Goal: Task Accomplishment & Management: Use online tool/utility

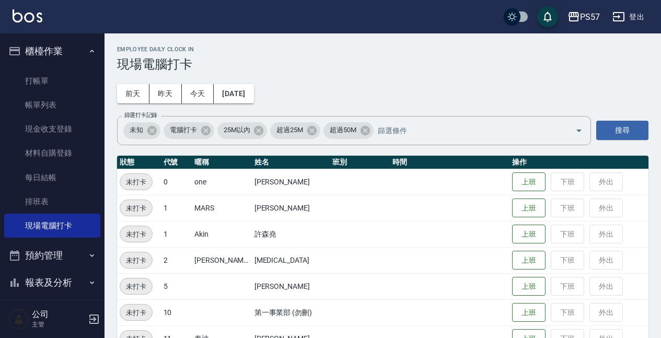
scroll to position [44, 0]
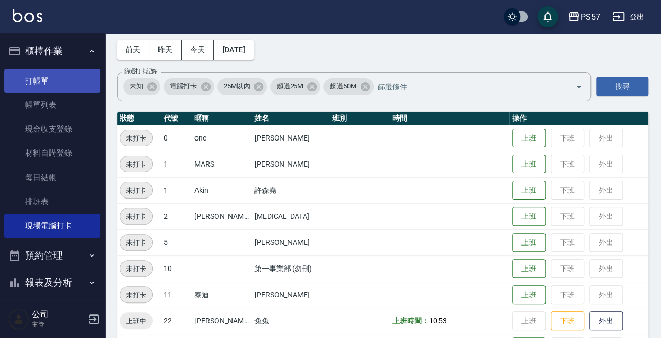
click at [24, 85] on link "打帳單" at bounding box center [52, 81] width 96 height 24
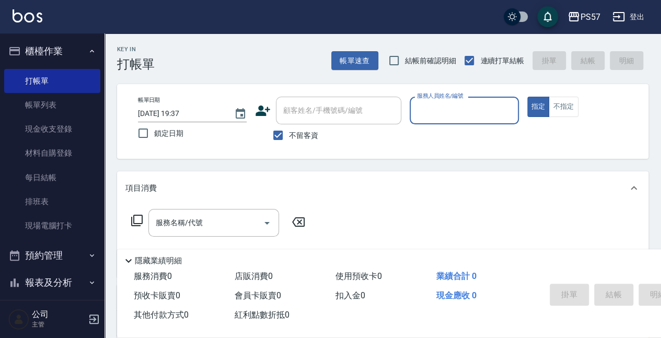
type input "ㄙ"
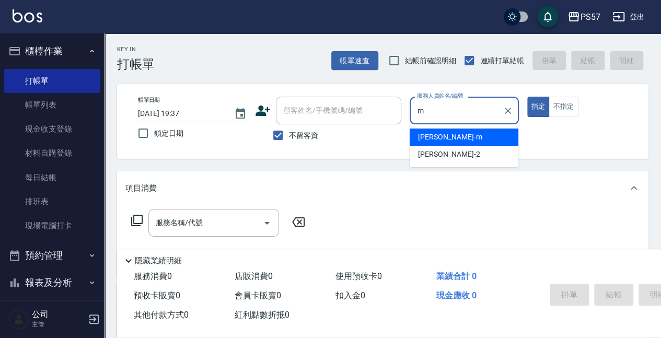
type input "[PERSON_NAME]-m"
type button "true"
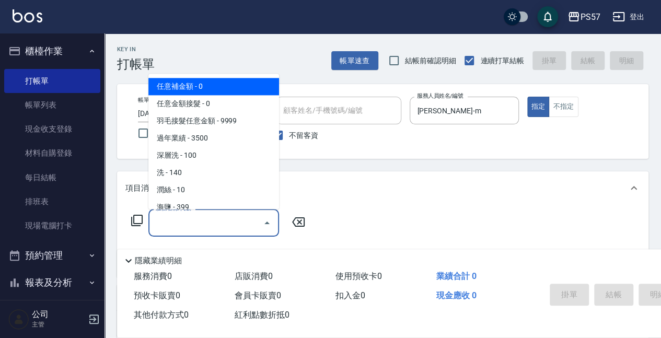
click at [189, 228] on input "服務名稱/代號" at bounding box center [206, 223] width 106 height 18
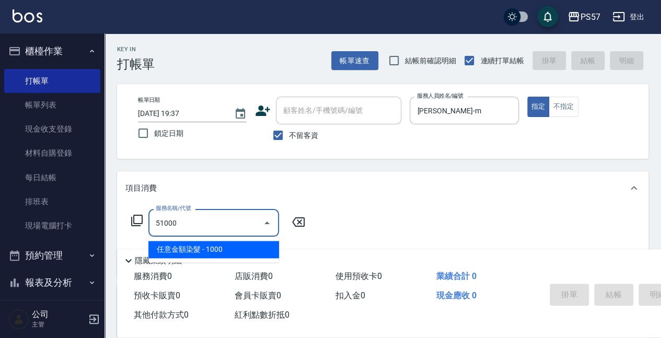
type input "任意金額染髮(51000)"
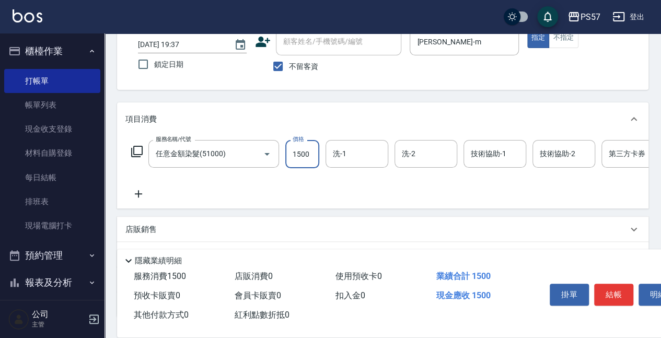
scroll to position [70, 0]
type input "1500"
click at [145, 190] on icon at bounding box center [138, 193] width 26 height 13
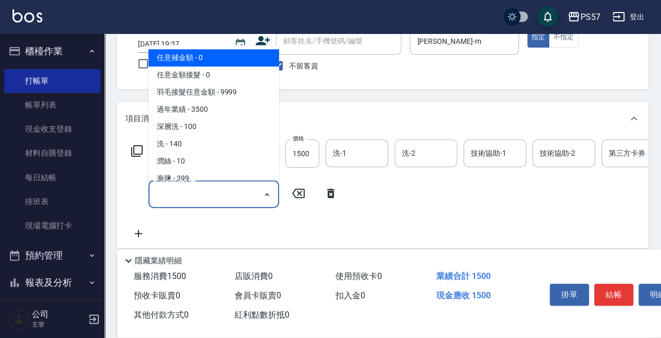
click at [221, 198] on input "服務名稱/代號" at bounding box center [206, 194] width 106 height 18
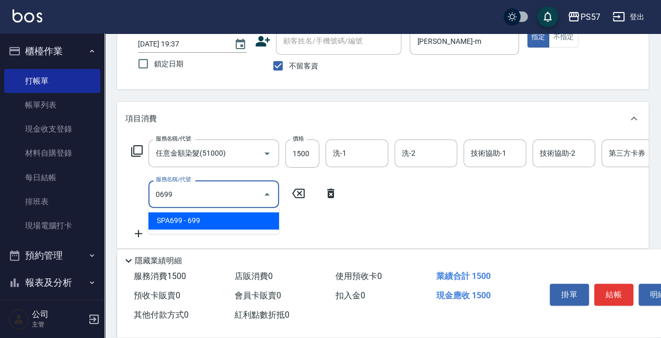
type input "SPA699(0699)"
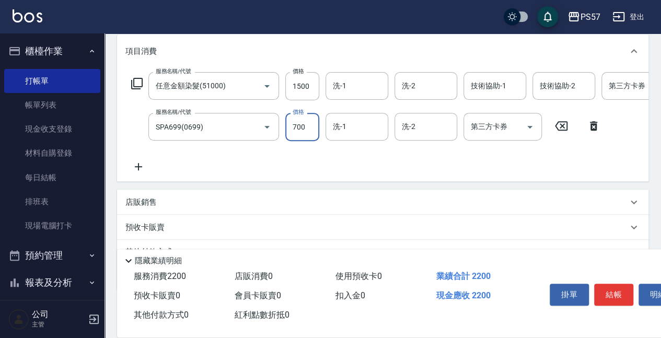
scroll to position [139, 0]
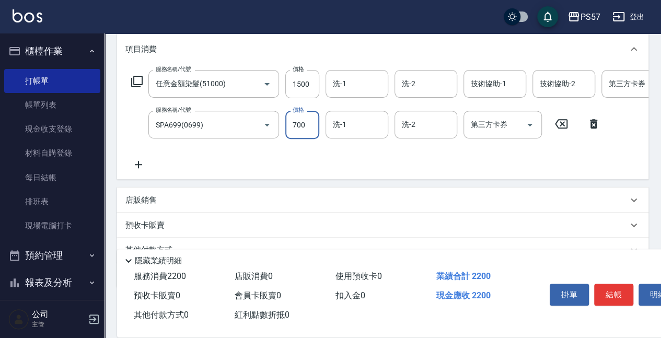
type input "700"
click at [135, 169] on icon at bounding box center [138, 164] width 26 height 13
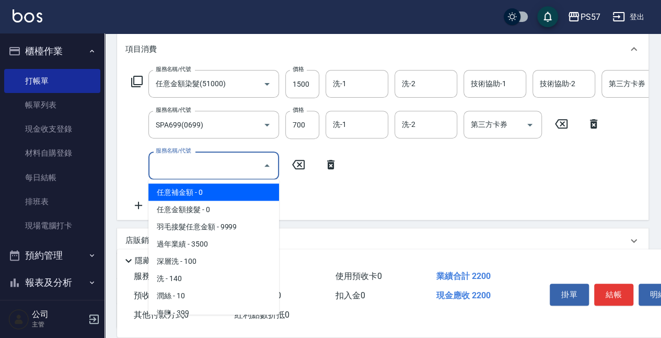
click at [162, 164] on input "服務名稱/代號" at bounding box center [206, 165] width 106 height 18
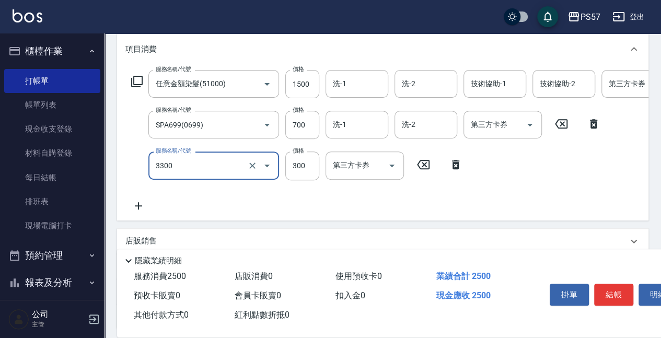
type input "300護髮(3300)"
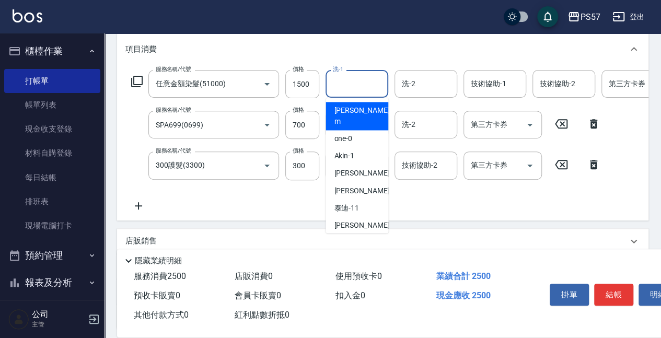
click at [357, 78] on input "洗-1" at bounding box center [356, 84] width 53 height 18
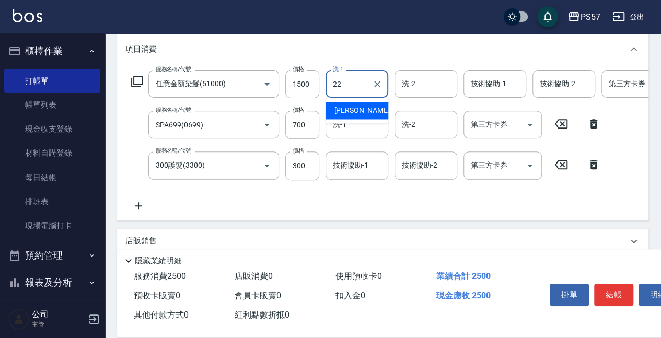
type input "[PERSON_NAME]-22"
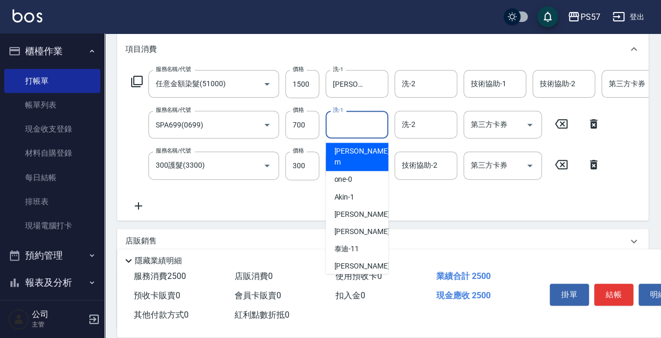
click at [365, 129] on input "洗-1" at bounding box center [356, 125] width 53 height 18
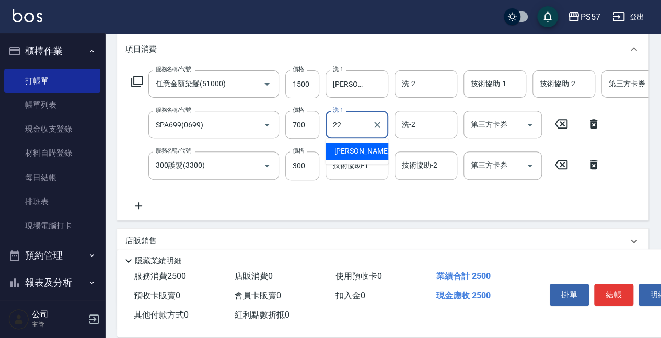
type input "[PERSON_NAME]-22"
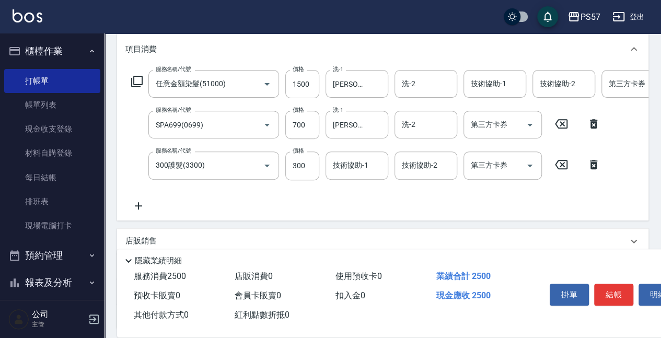
drag, startPoint x: 374, startPoint y: 180, endPoint x: 374, endPoint y: 174, distance: 6.3
click at [374, 180] on div "服務名稱/代號 任意金額染髮(51000) 服務名稱/代號 價格 1500 價格 洗-1 [PERSON_NAME]-22 洗-1 洗-2 洗-2 技術協助-…" at bounding box center [418, 141] width 587 height 142
click at [374, 174] on input "技術協助-1" at bounding box center [356, 165] width 53 height 18
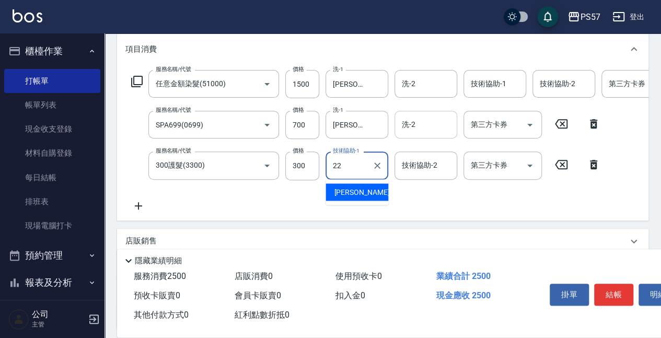
type input "[PERSON_NAME]-22"
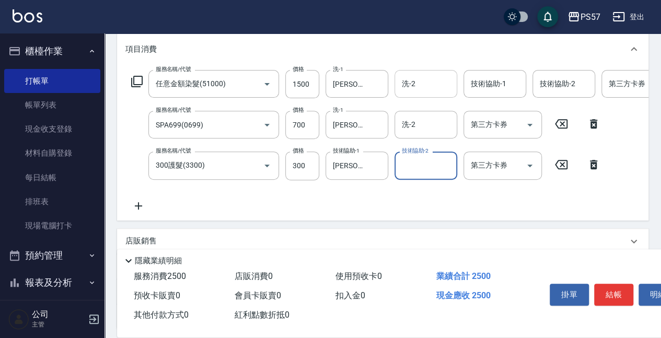
click at [455, 97] on div "洗-2" at bounding box center [426, 84] width 63 height 28
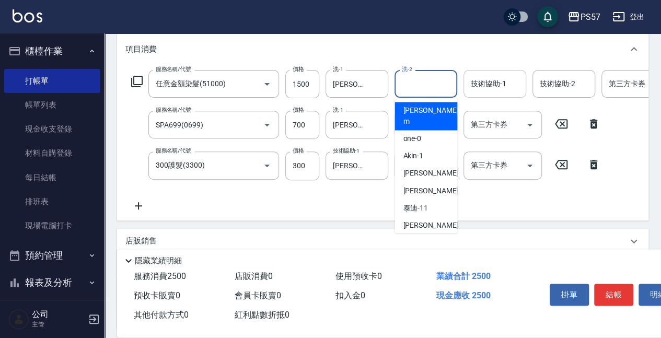
click at [481, 88] on input "技術協助-1" at bounding box center [495, 84] width 53 height 18
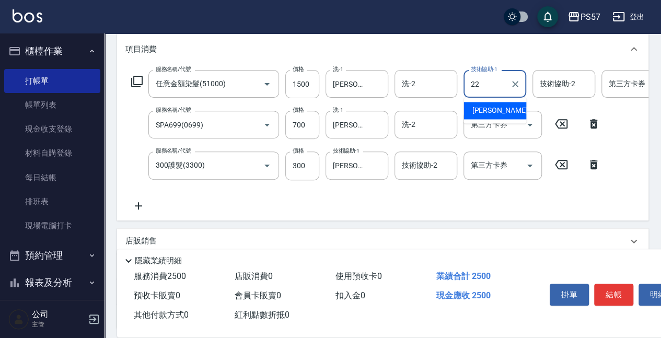
type input "[PERSON_NAME]-22"
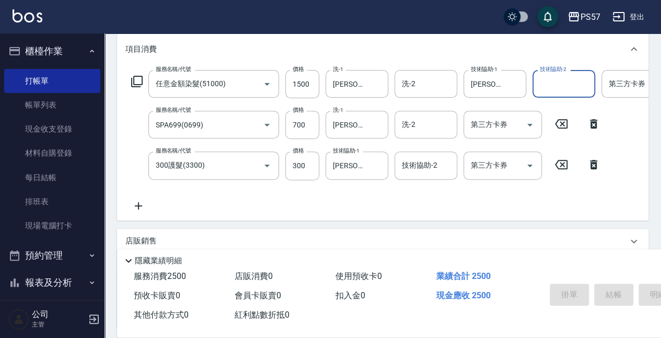
type input "[DATE] 19:38"
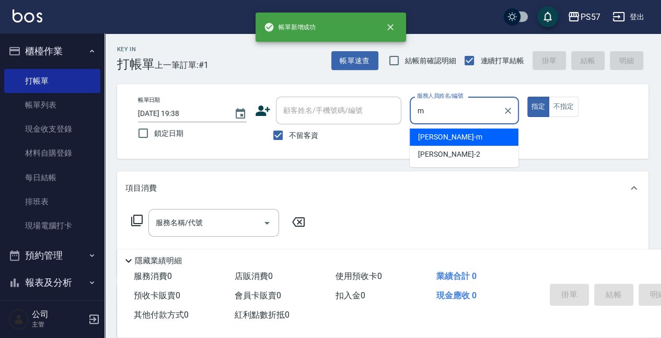
type input "[PERSON_NAME]-m"
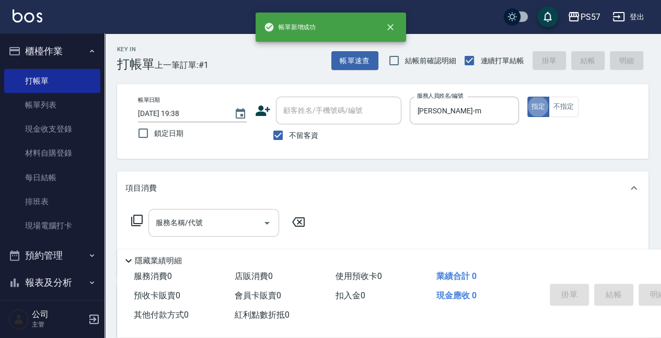
click at [245, 231] on input "服務名稱/代號" at bounding box center [206, 223] width 106 height 18
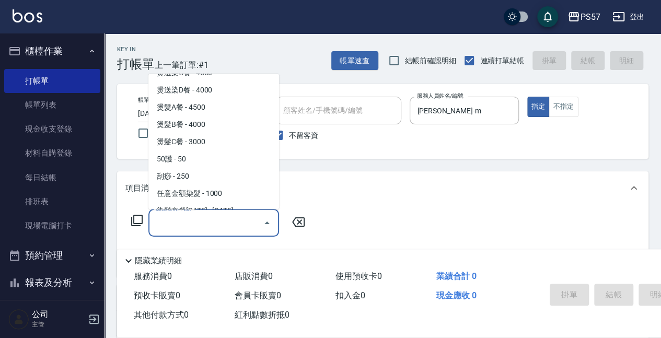
scroll to position [976, 0]
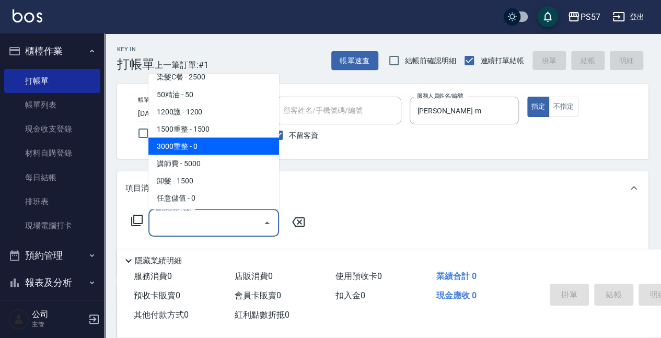
click at [189, 150] on span "3000重整 - 0" at bounding box center [214, 146] width 131 height 17
type input "3000重整(73000)"
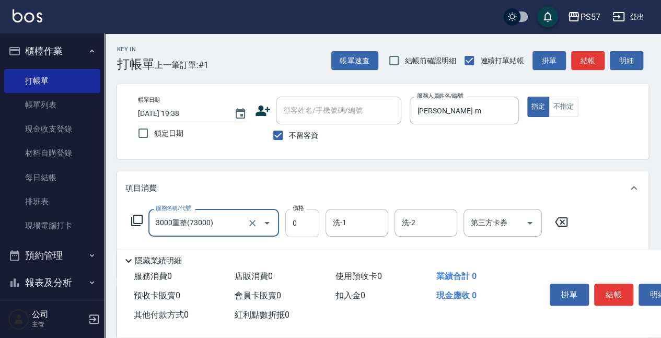
click at [298, 233] on input "0" at bounding box center [302, 223] width 34 height 28
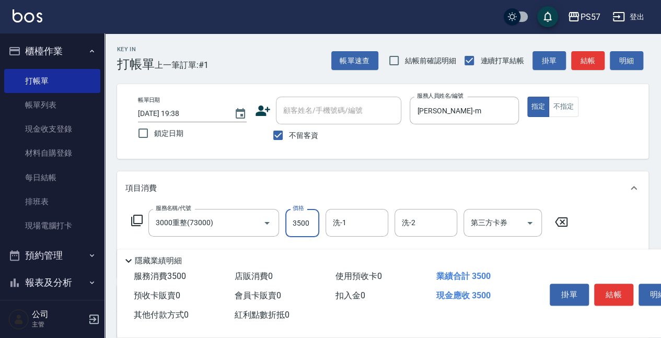
scroll to position [70, 0]
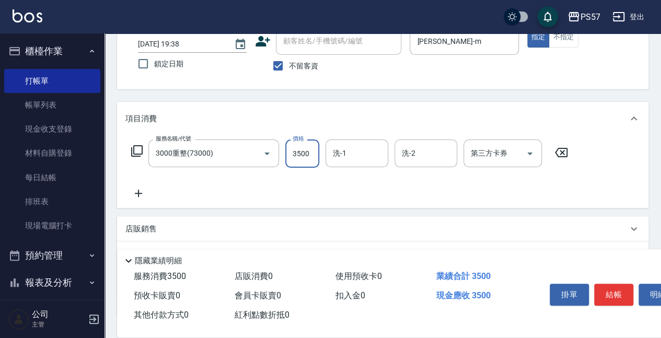
type input "3500"
click at [140, 190] on icon at bounding box center [138, 193] width 26 height 13
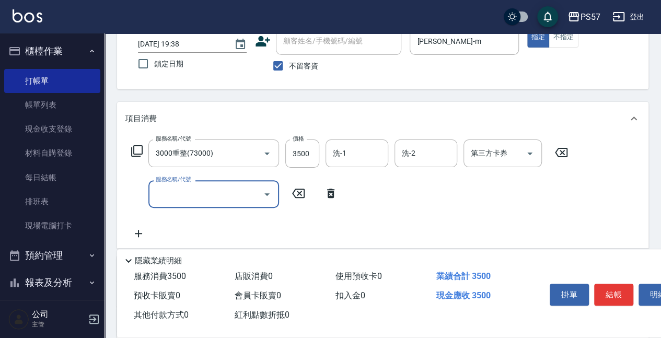
click at [177, 191] on input "服務名稱/代號" at bounding box center [206, 194] width 106 height 18
type input "SPA499(0499)"
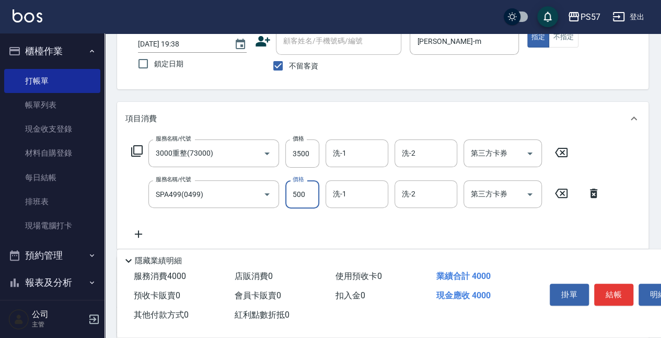
type input "500"
click at [146, 239] on icon at bounding box center [138, 234] width 26 height 13
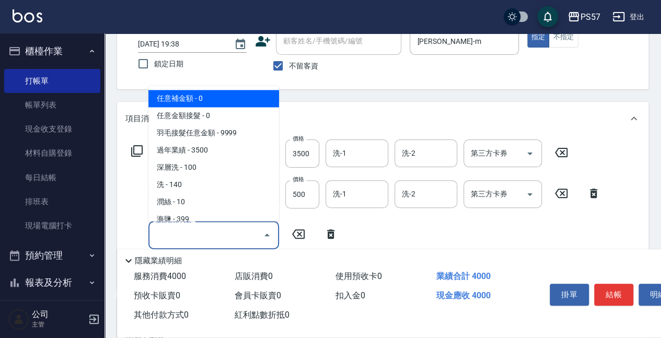
click at [187, 234] on input "服務名稱/代號" at bounding box center [206, 235] width 106 height 18
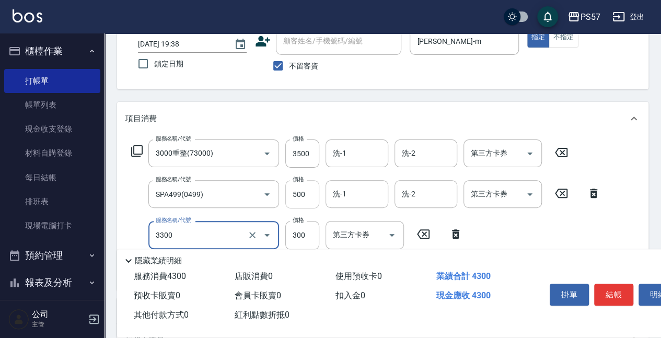
type input "300護髮(3300)"
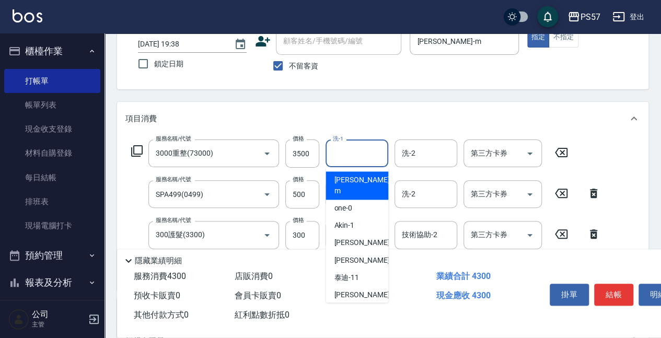
click at [335, 144] on div "洗-1 洗-1" at bounding box center [357, 154] width 63 height 28
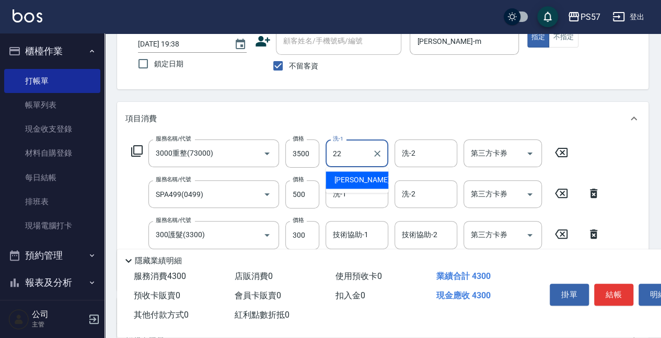
type input "[PERSON_NAME]-22"
click at [360, 179] on div "服務名稱/代號 3000重整(73000) 服務名稱/代號 價格 3500 價格 洗-1 [PERSON_NAME]-22 洗-1 洗-2 洗-2 第三方卡券…" at bounding box center [366, 211] width 482 height 142
click at [360, 186] on input "洗-1" at bounding box center [356, 194] width 53 height 18
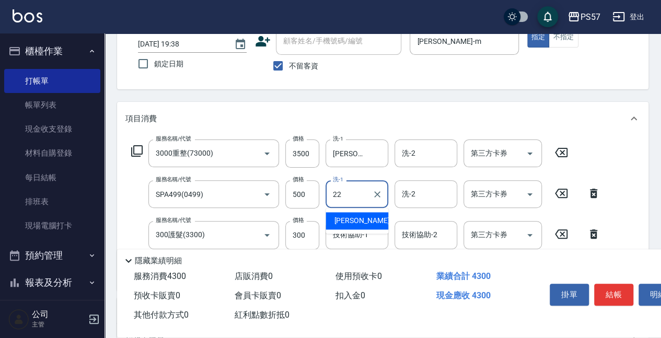
type input "[PERSON_NAME]-22"
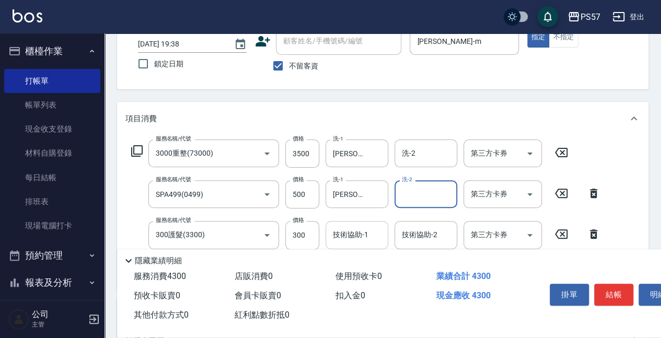
click at [362, 224] on div "技術協助-1" at bounding box center [357, 235] width 63 height 28
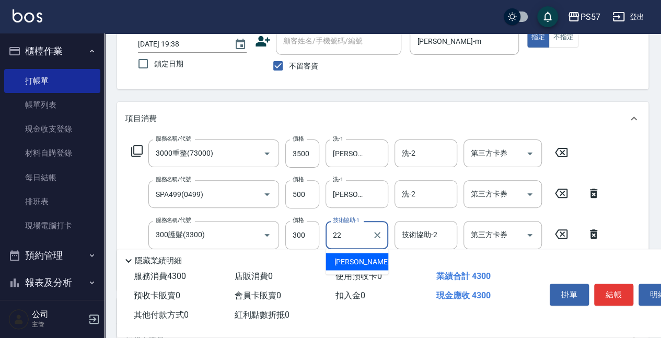
type input "[PERSON_NAME]-22"
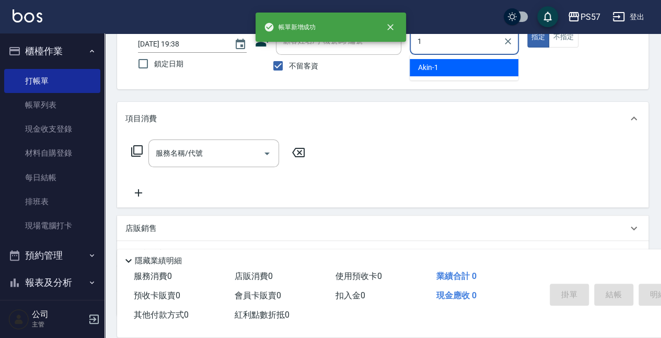
type input "Akin-1"
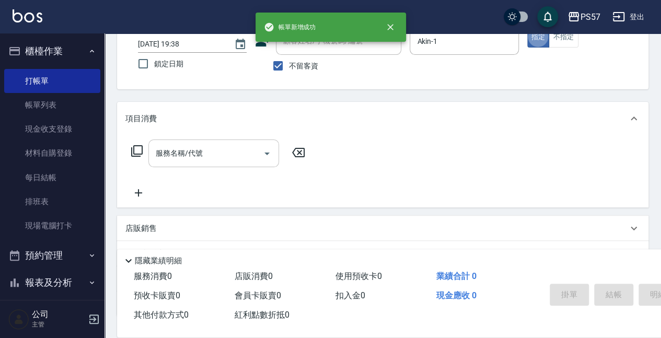
click at [208, 157] on input "服務名稱/代號" at bounding box center [206, 153] width 106 height 18
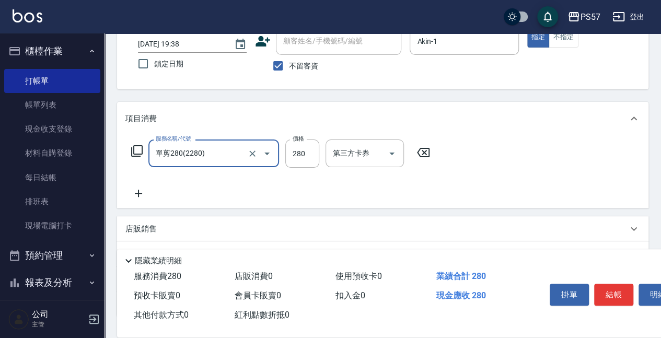
type input "單剪280(2280)"
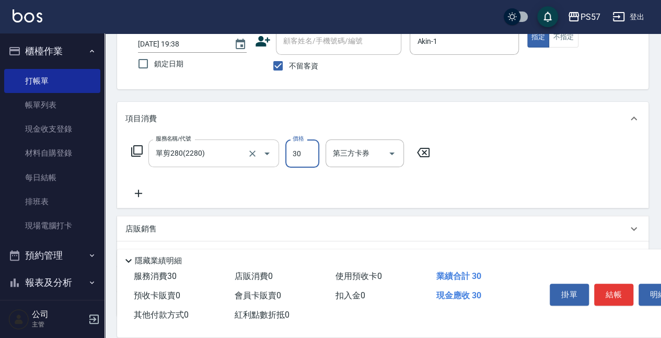
type input "300"
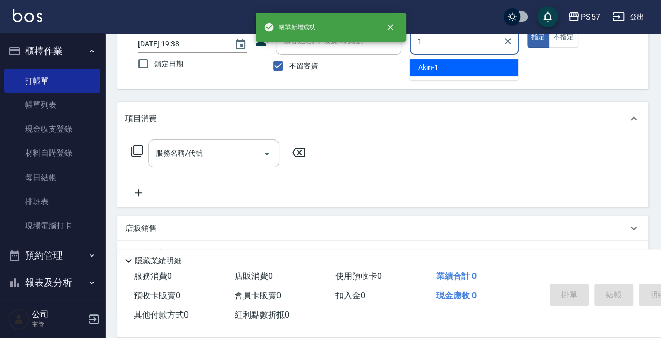
type input "Akin-1"
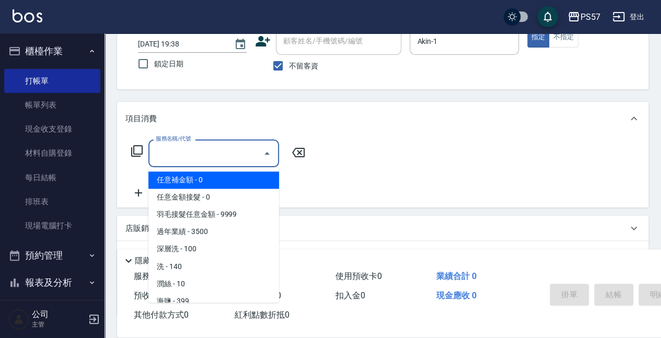
click at [207, 149] on input "服務名稱/代號" at bounding box center [206, 153] width 106 height 18
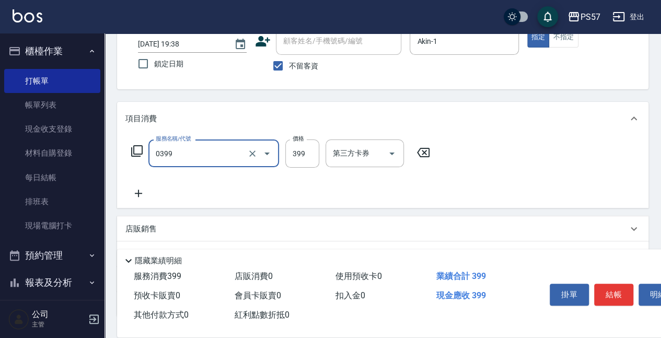
type input "SPA399(0399)"
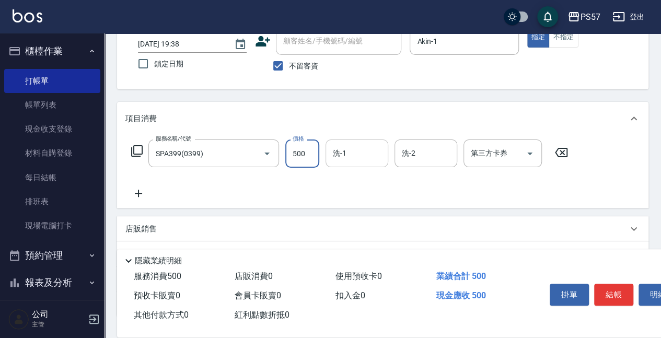
type input "500"
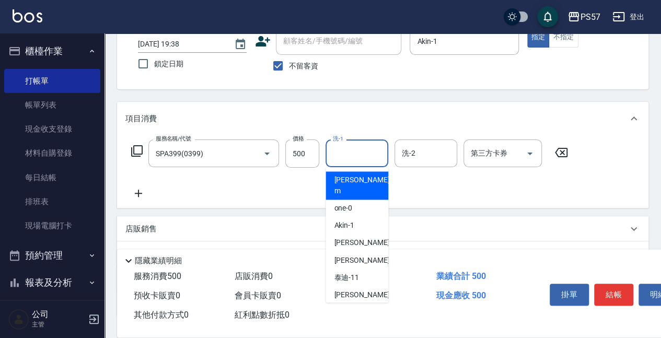
click at [332, 158] on input "洗-1" at bounding box center [356, 153] width 53 height 18
type input "1"
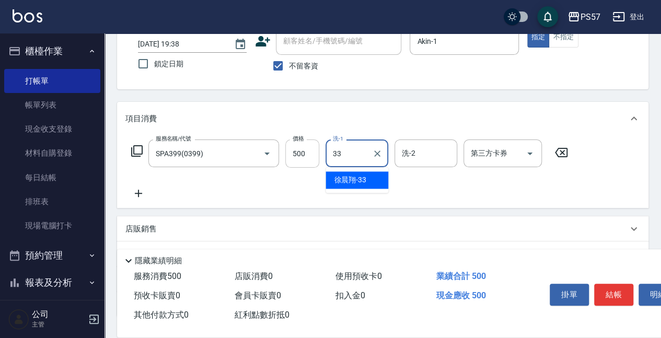
type input "[PERSON_NAME]-33"
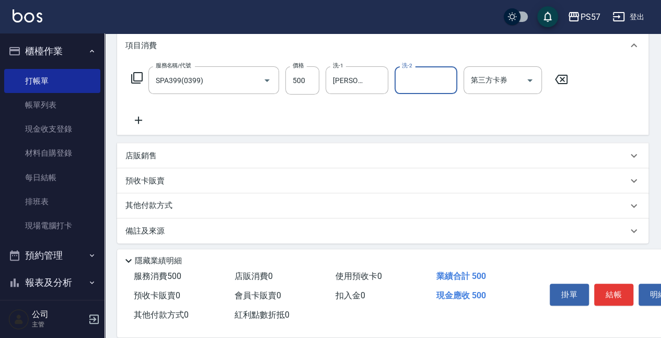
scroll to position [147, 0]
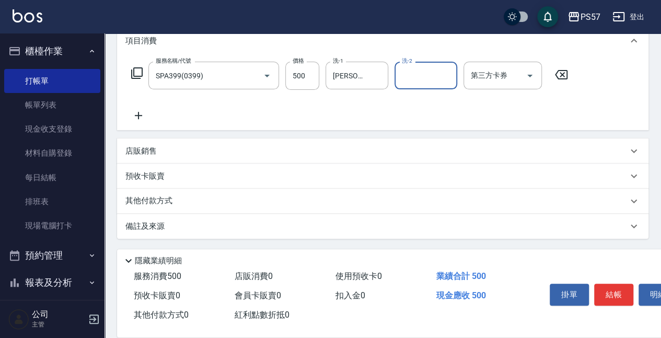
click at [149, 146] on p "店販銷售" at bounding box center [140, 151] width 31 height 11
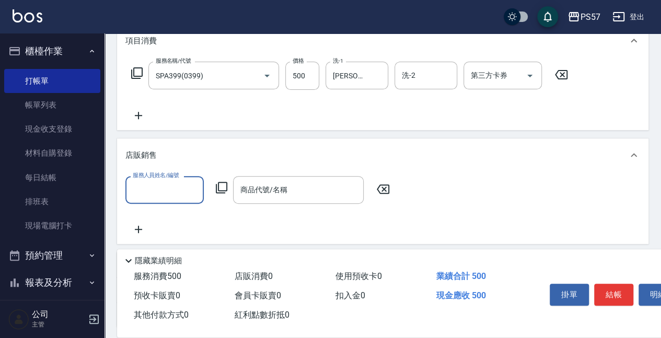
scroll to position [0, 0]
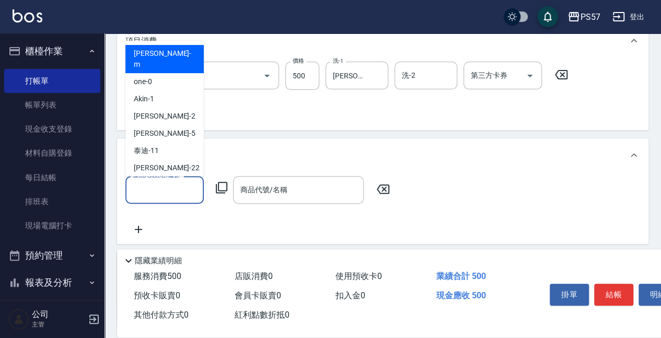
click at [146, 192] on input "服務人員姓名/編號" at bounding box center [164, 190] width 69 height 18
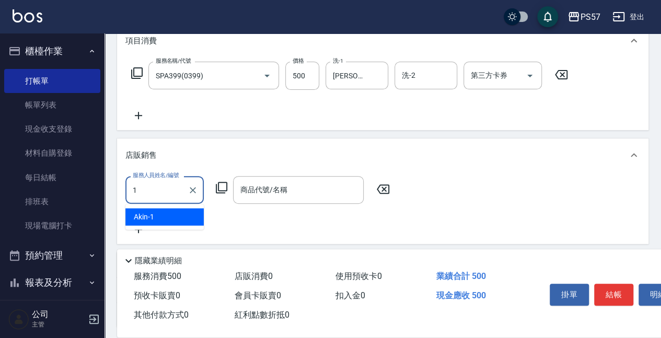
type input "Akin-1"
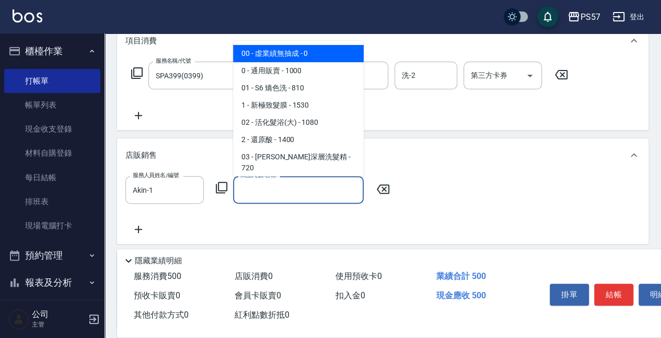
click at [250, 192] on input "商品代號/名稱" at bounding box center [298, 190] width 121 height 18
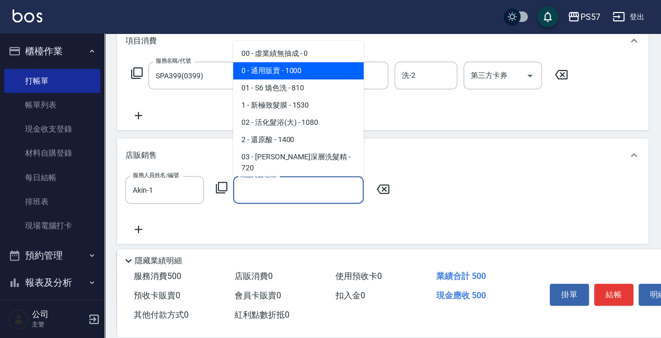
click at [286, 67] on span "0 - 通用販賣 - 1000" at bounding box center [298, 70] width 131 height 17
type input "通用販賣"
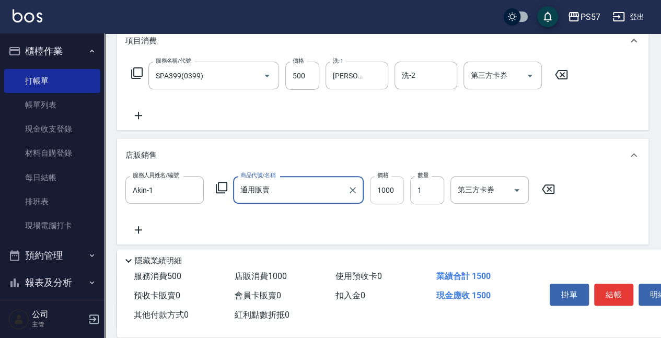
click at [390, 191] on input "1000" at bounding box center [387, 190] width 34 height 28
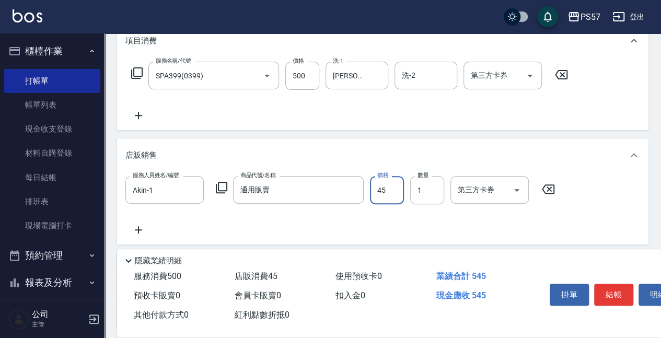
type input "450"
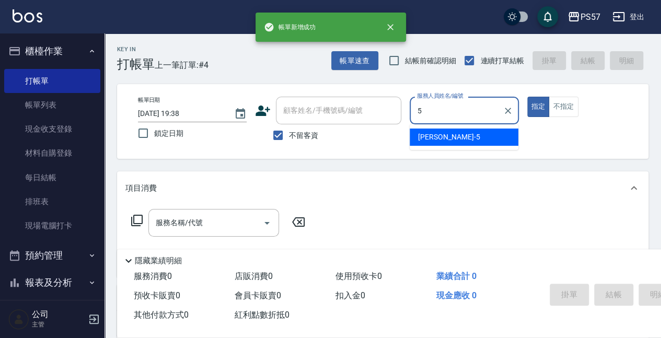
type input "[PERSON_NAME]5"
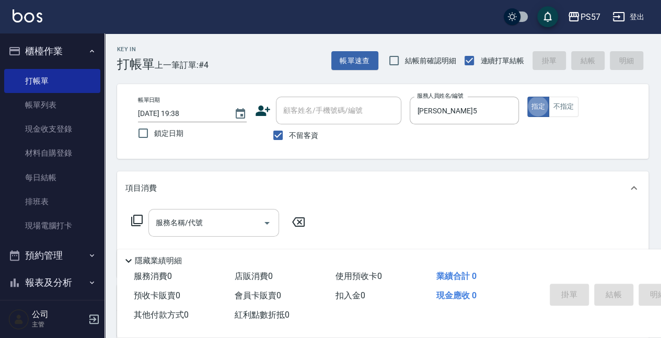
click at [208, 218] on input "服務名稱/代號" at bounding box center [206, 223] width 106 height 18
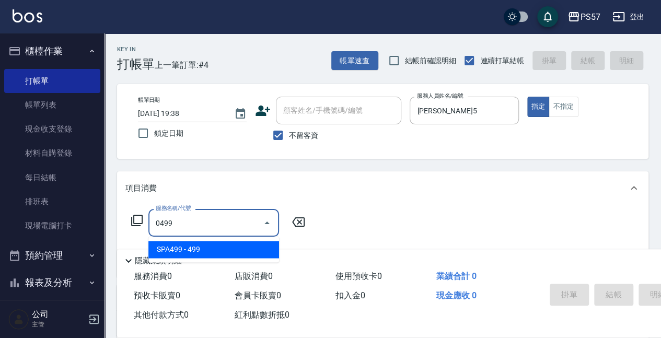
type input "SPA499(0499)"
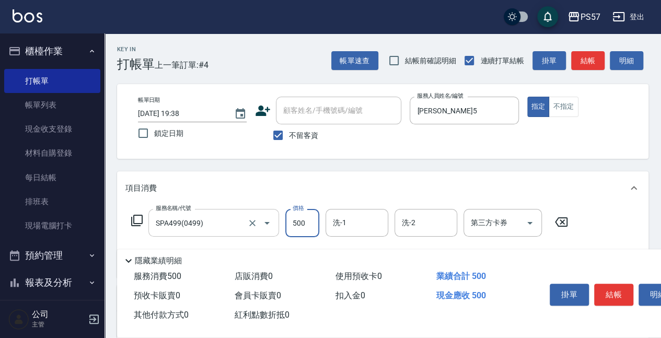
type input "500"
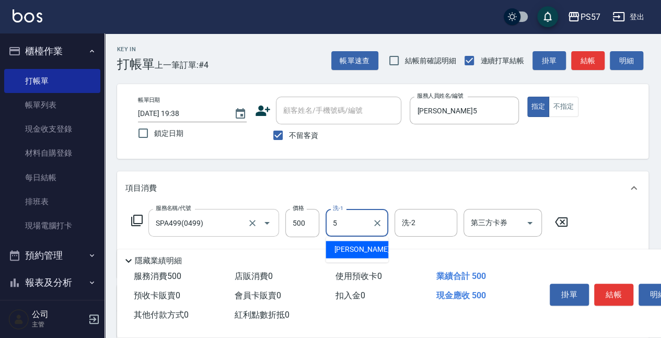
type input "[PERSON_NAME]5"
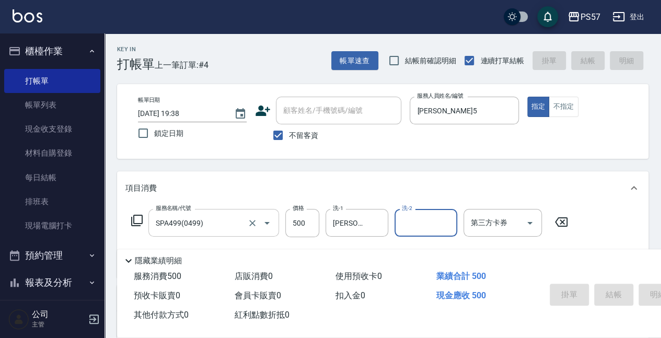
type input "[DATE] 19:39"
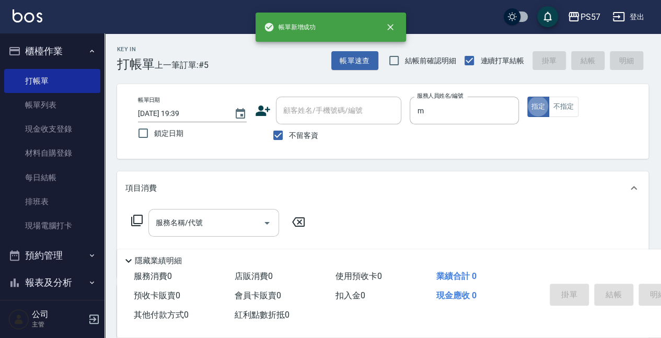
type input "[PERSON_NAME]-m"
click at [564, 110] on button "不指定" at bounding box center [563, 107] width 29 height 20
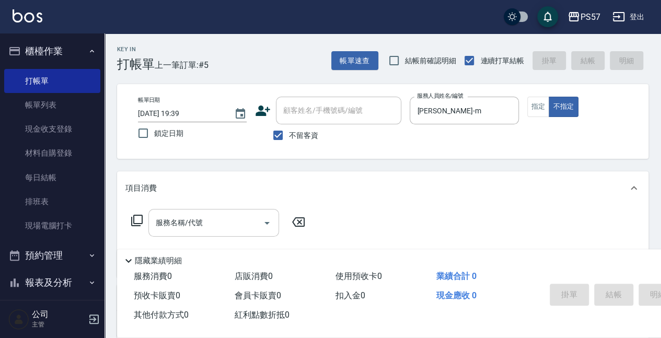
click at [190, 229] on input "服務名稱/代號" at bounding box center [206, 223] width 106 height 18
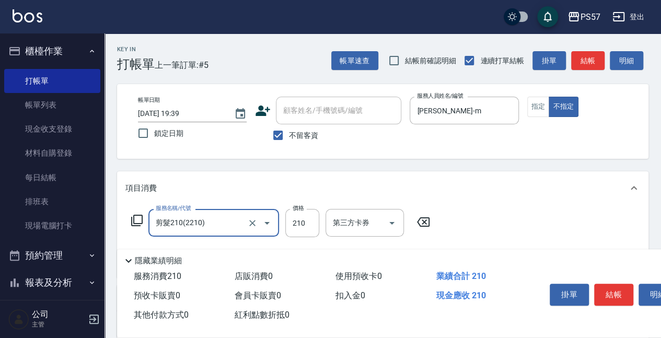
type input "剪髮210(2210)"
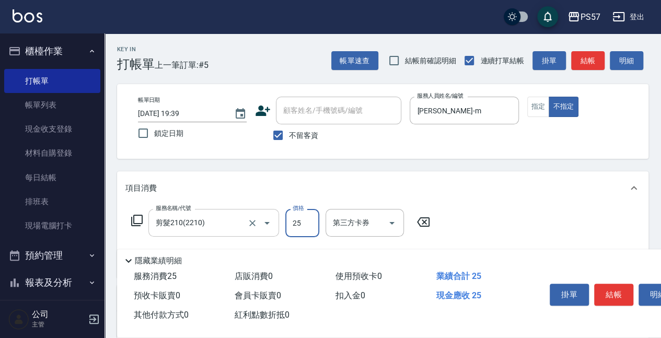
type input "250"
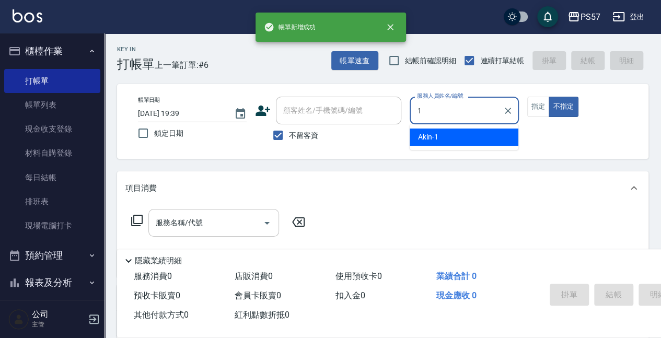
type input "Akin-1"
type button "false"
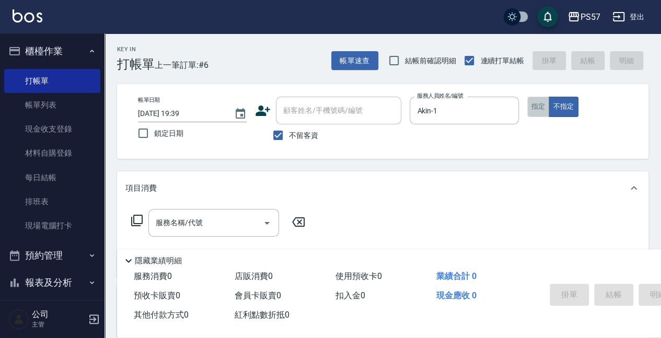
click at [545, 109] on button "指定" at bounding box center [539, 107] width 22 height 20
click at [163, 242] on div "服務名稱/代號 服務名稱/代號" at bounding box center [218, 239] width 186 height 60
click at [165, 231] on input "服務名稱/代號" at bounding box center [206, 223] width 106 height 18
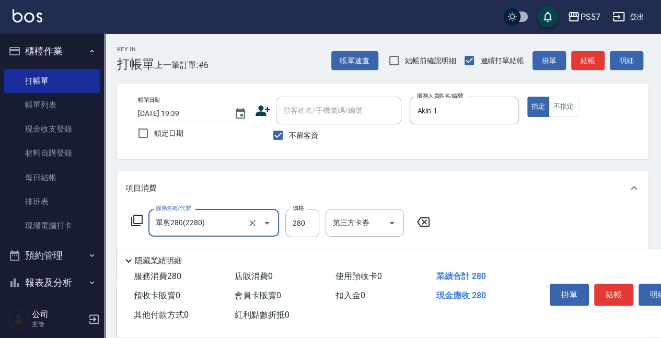
type input "單剪280(2280)"
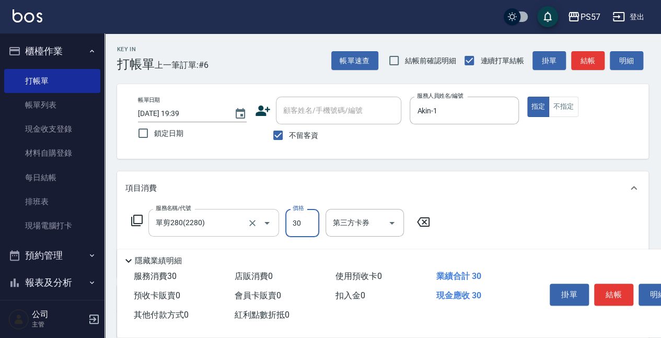
type input "300"
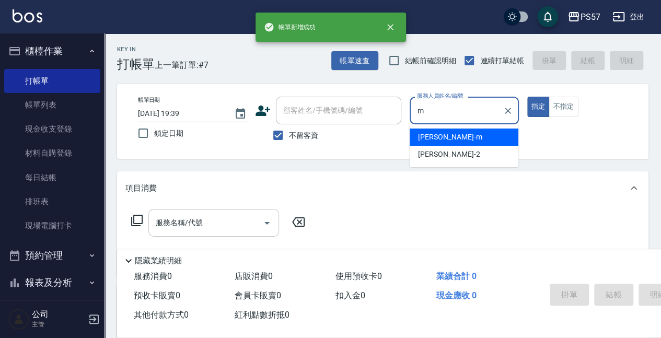
type input "[PERSON_NAME]-m"
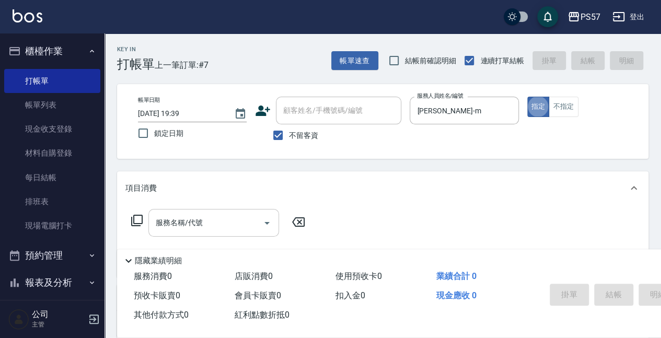
click at [166, 227] on input "服務名稱/代號" at bounding box center [206, 223] width 106 height 18
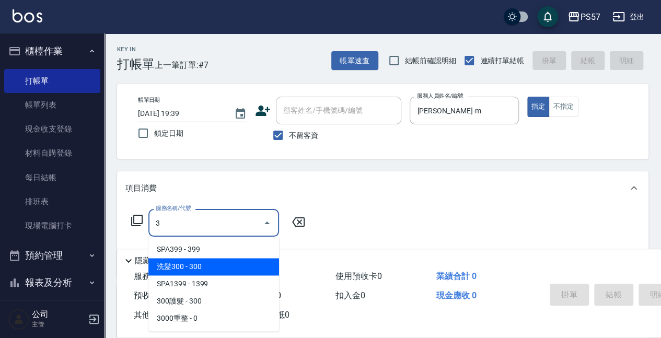
click at [202, 269] on span "洗髮300 - 300" at bounding box center [214, 266] width 131 height 17
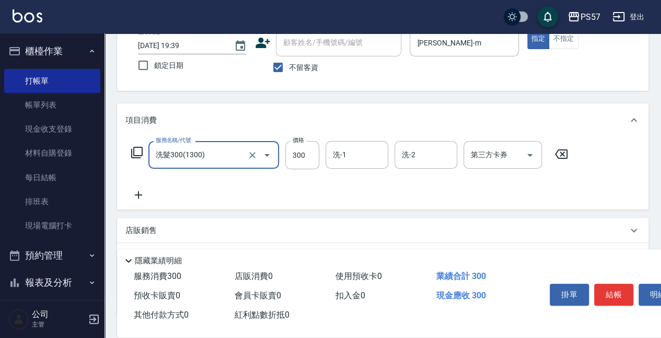
scroll to position [70, 0]
type input "洗髮300(1300)"
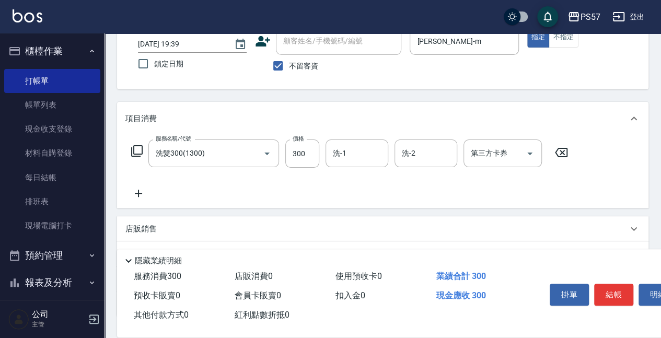
click at [141, 196] on icon at bounding box center [138, 193] width 26 height 13
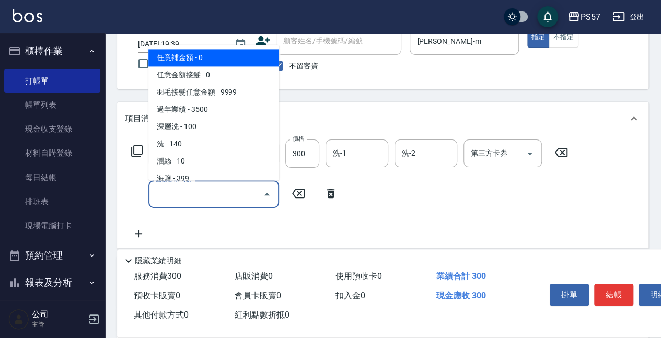
click at [174, 196] on input "服務名稱/代號" at bounding box center [206, 194] width 106 height 18
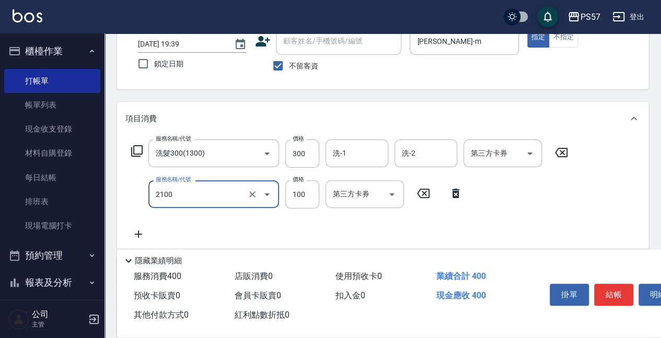
type input "剪髮100(2100)"
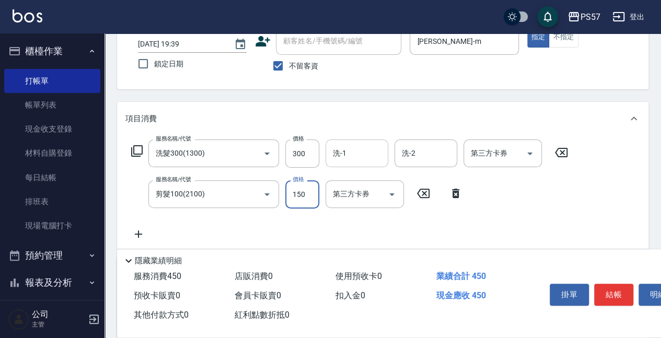
click at [359, 143] on div "洗-1" at bounding box center [357, 154] width 63 height 28
type input "150"
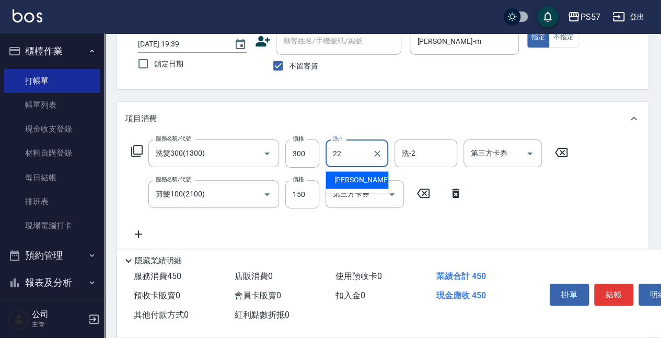
type input "[PERSON_NAME]-22"
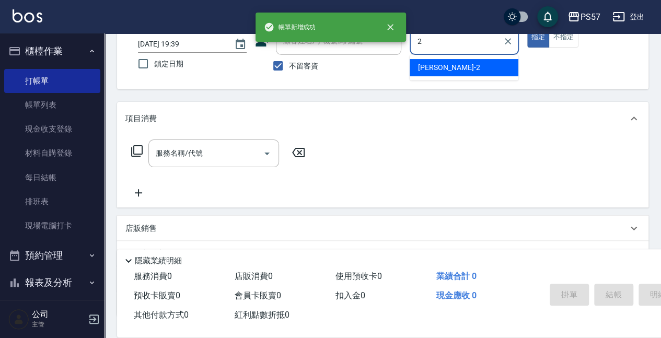
type input "[PERSON_NAME]-2"
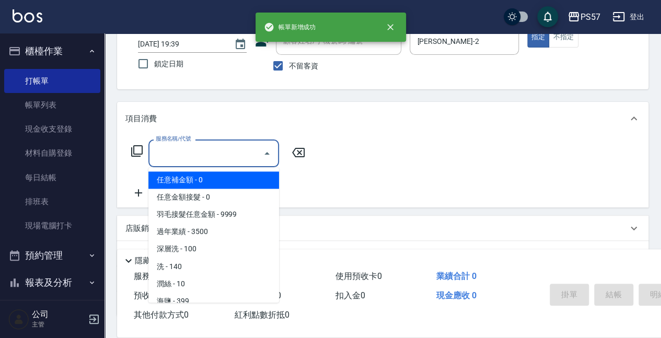
click at [209, 155] on input "服務名稱/代號" at bounding box center [206, 153] width 106 height 18
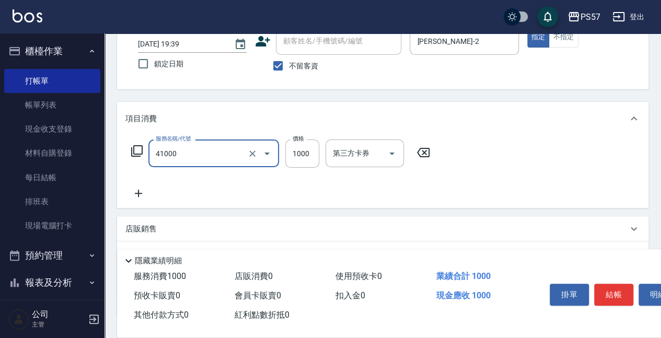
type input "任義金額燙髮(41000)"
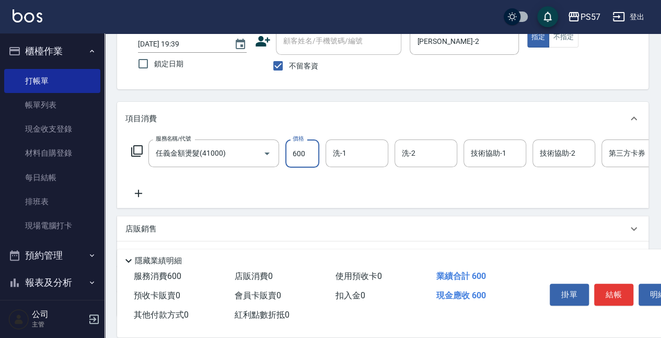
type input "600"
click at [142, 195] on icon at bounding box center [138, 193] width 26 height 13
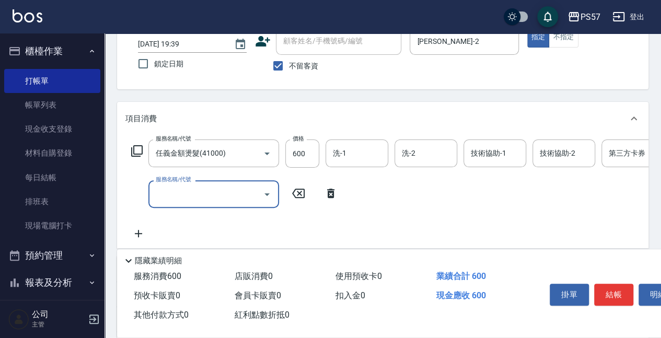
click at [208, 201] on input "服務名稱/代號" at bounding box center [206, 194] width 106 height 18
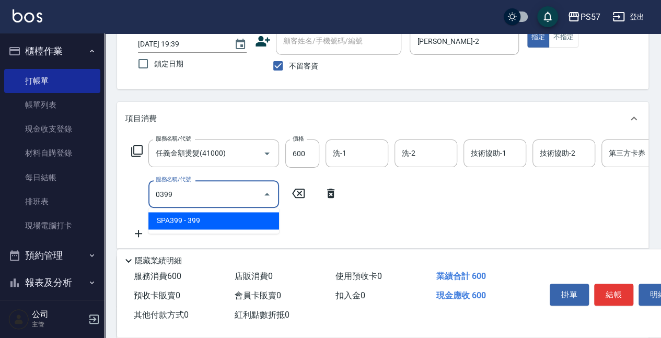
type input "SPA399(0399)"
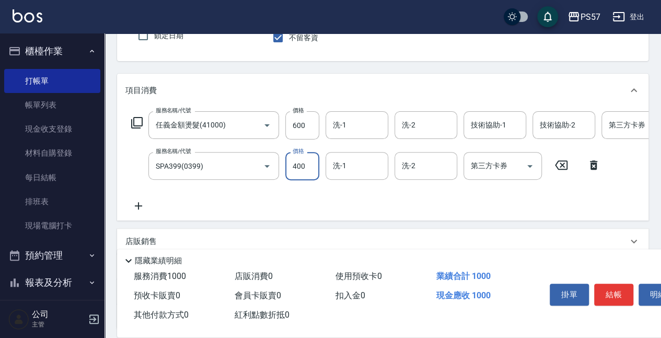
scroll to position [174, 0]
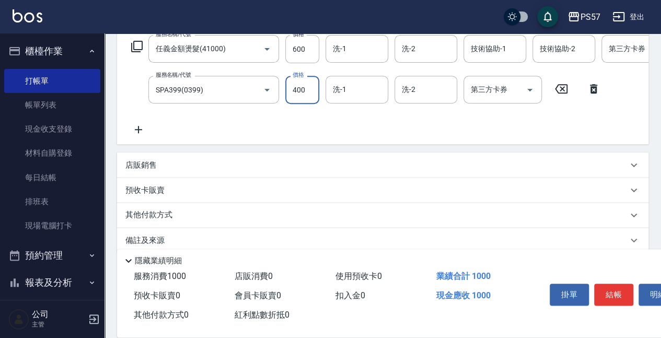
type input "400"
click at [144, 131] on icon at bounding box center [138, 129] width 26 height 13
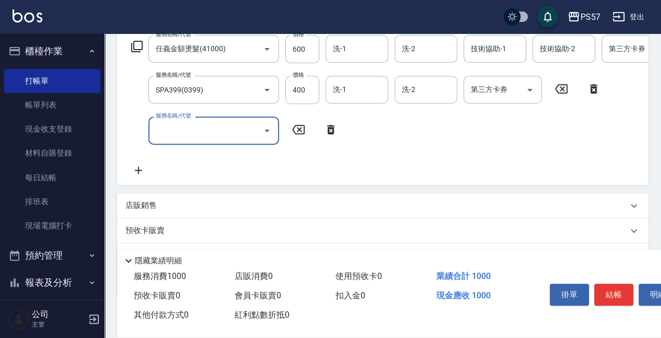
click at [154, 131] on div "服務名稱/代號" at bounding box center [214, 131] width 131 height 28
type input "300護髮(3300)"
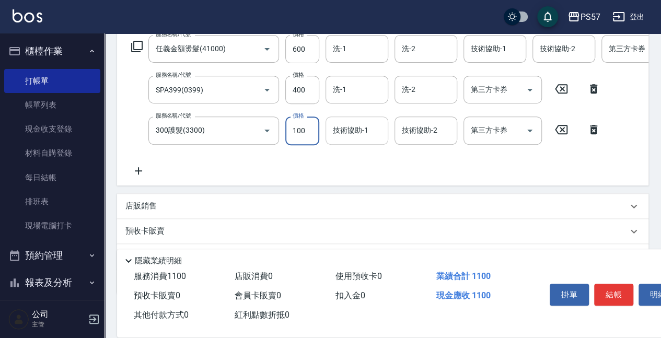
type input "100"
click at [372, 127] on input "技術協助-1" at bounding box center [356, 130] width 53 height 18
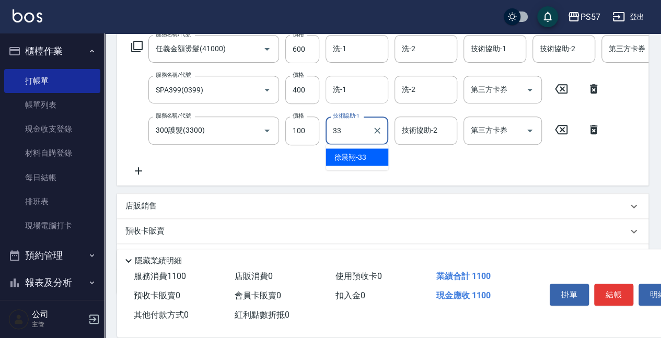
type input "[PERSON_NAME]-33"
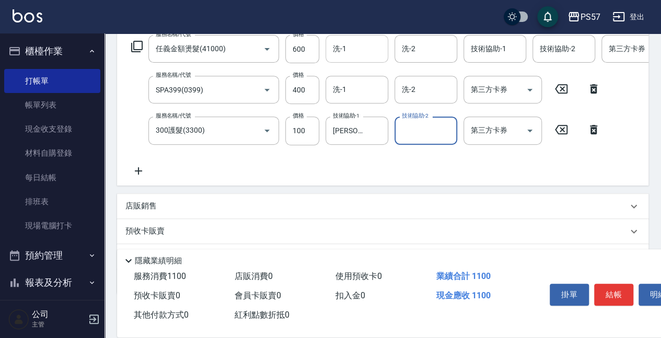
click at [362, 61] on div "洗-1" at bounding box center [357, 49] width 63 height 28
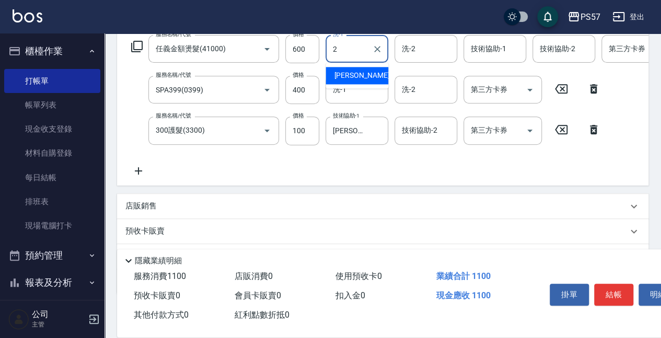
type input "[PERSON_NAME]-2"
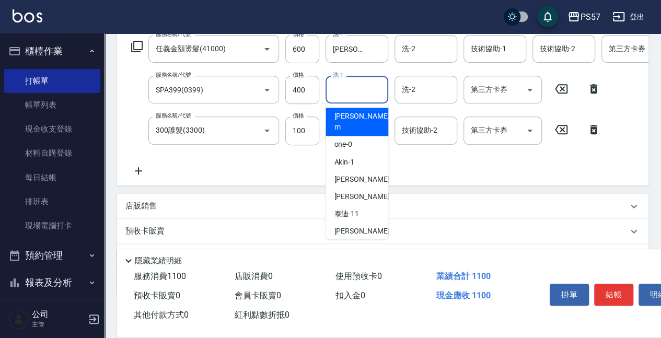
click at [362, 92] on input "洗-1" at bounding box center [356, 90] width 53 height 18
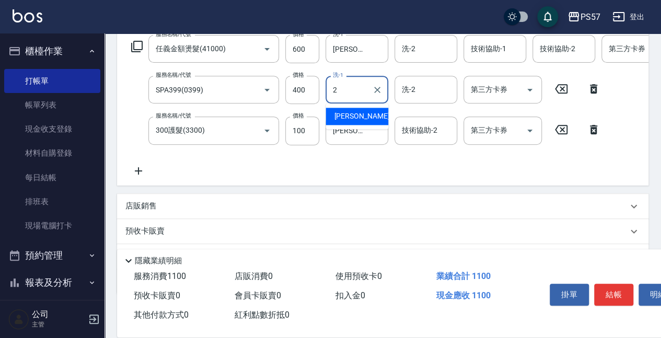
type input "[PERSON_NAME]-2"
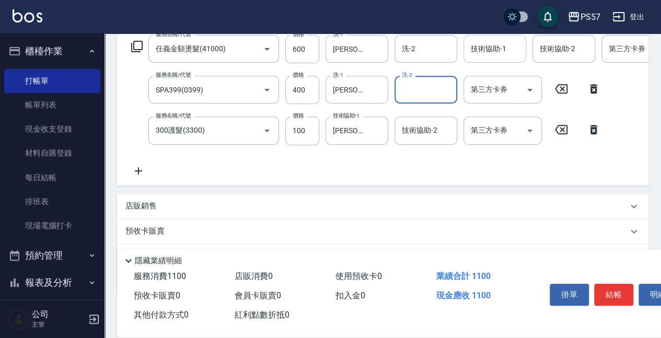
click at [520, 38] on div "技術協助-1" at bounding box center [495, 49] width 63 height 28
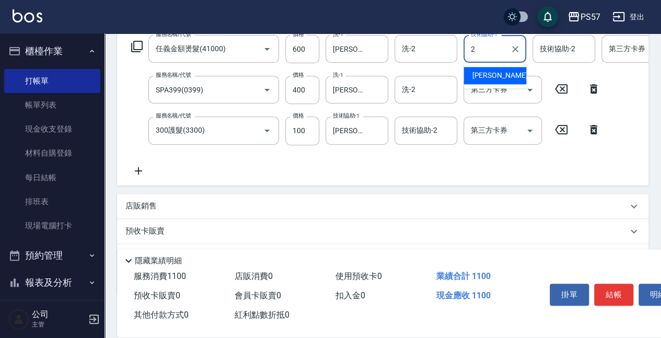
type input "[PERSON_NAME]-2"
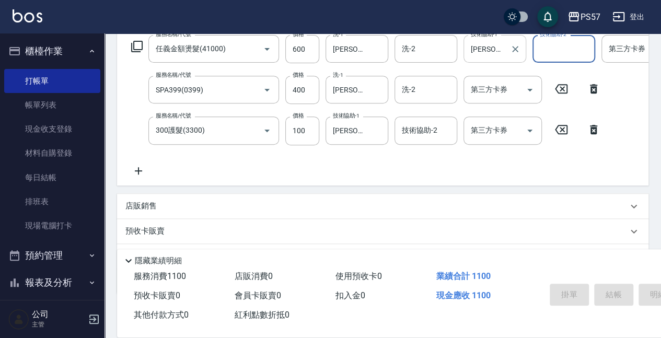
type input "[DATE] 19:40"
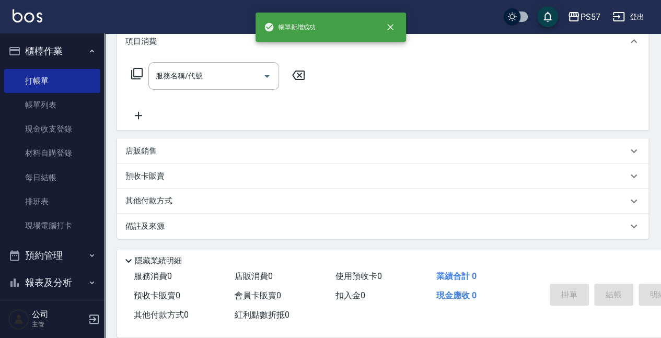
scroll to position [0, 0]
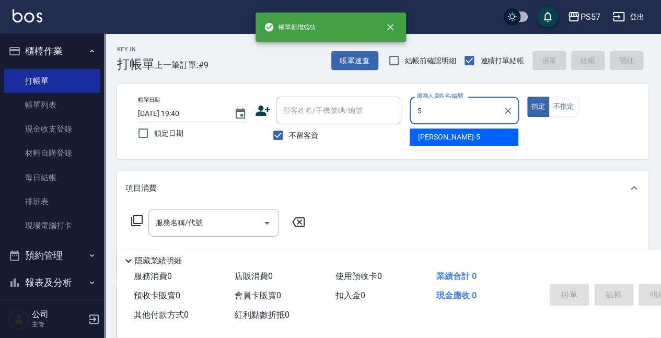
type input "[PERSON_NAME]5"
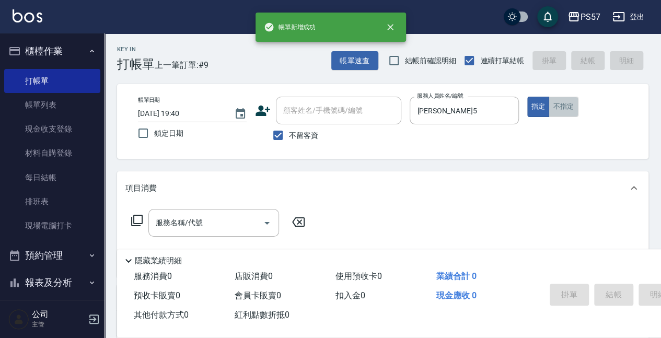
click at [557, 102] on button "不指定" at bounding box center [563, 107] width 29 height 20
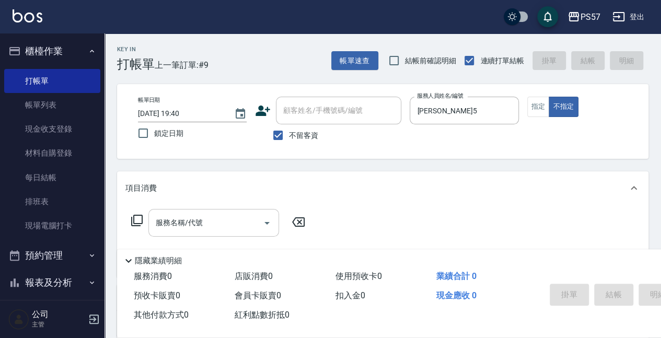
click at [176, 231] on input "服務名稱/代號" at bounding box center [206, 223] width 106 height 18
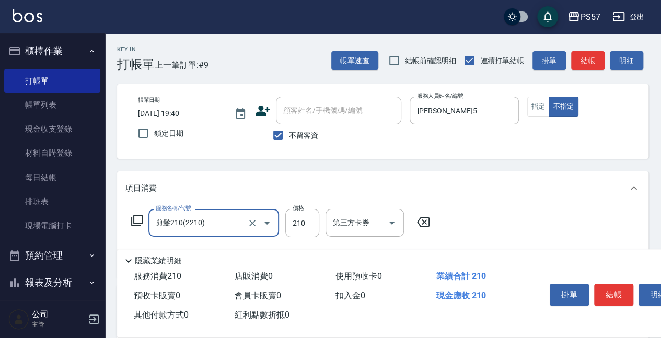
type input "剪髮210(2210)"
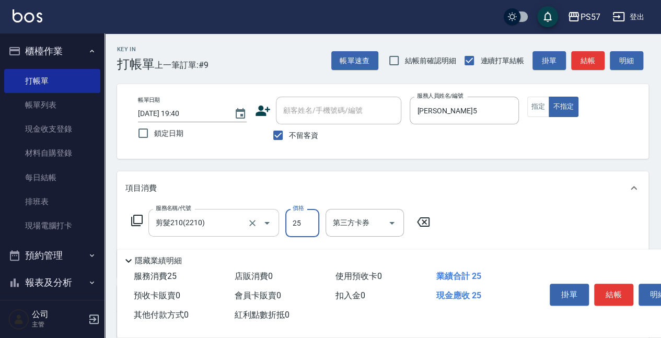
type input "250"
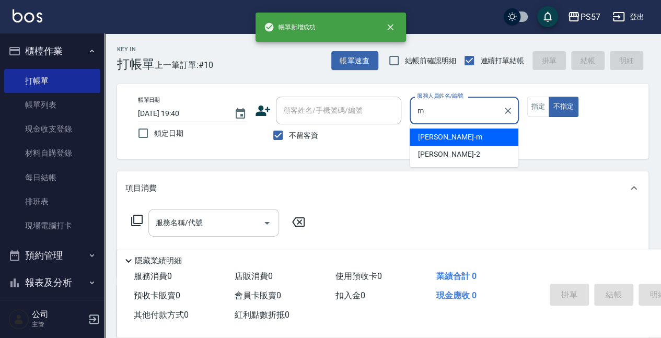
type input "[PERSON_NAME]-m"
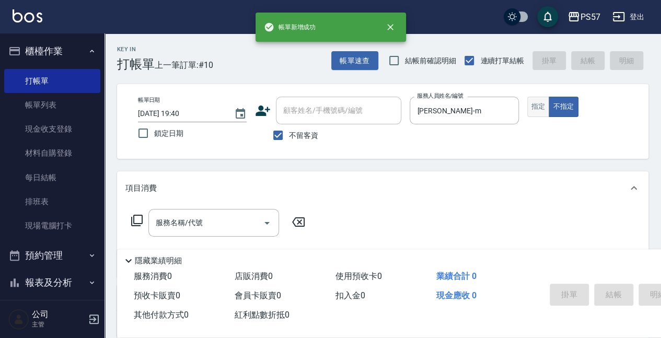
click at [534, 106] on button "指定" at bounding box center [539, 107] width 22 height 20
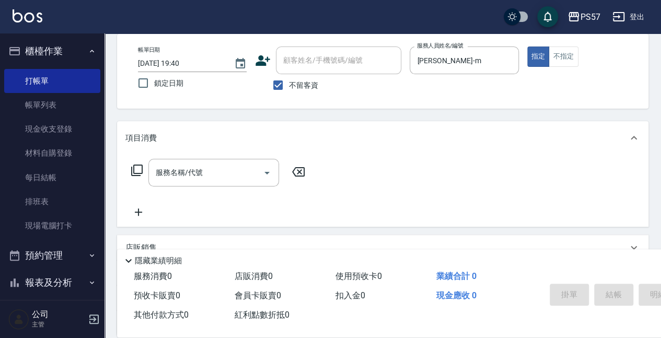
scroll to position [139, 0]
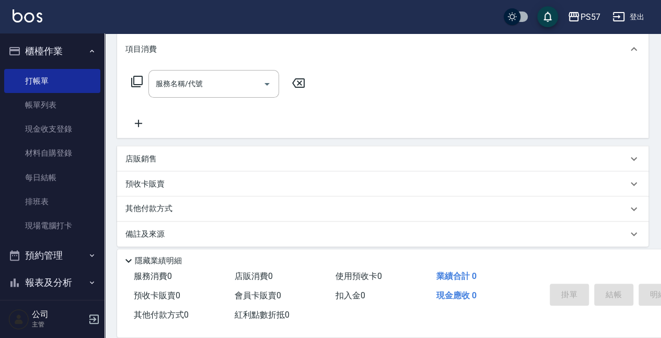
click at [158, 154] on div "店販銷售" at bounding box center [376, 159] width 502 height 11
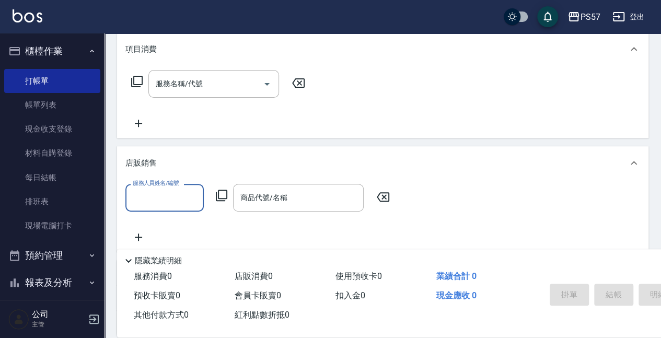
scroll to position [0, 0]
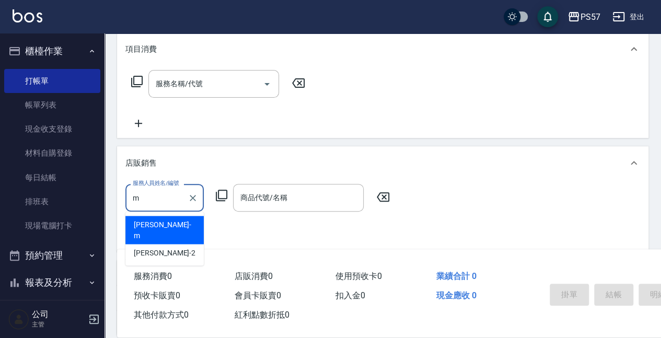
type input "[PERSON_NAME]-m"
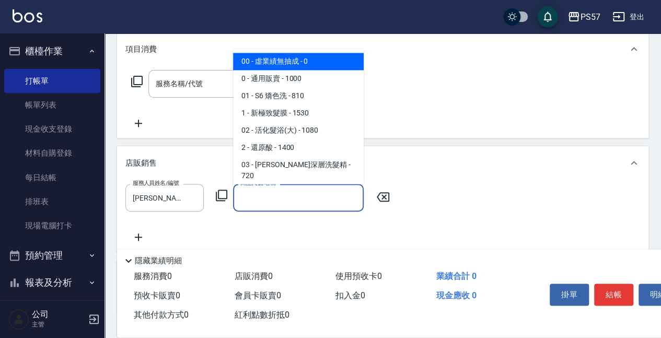
click at [263, 196] on input "商品代號/名稱" at bounding box center [298, 198] width 121 height 18
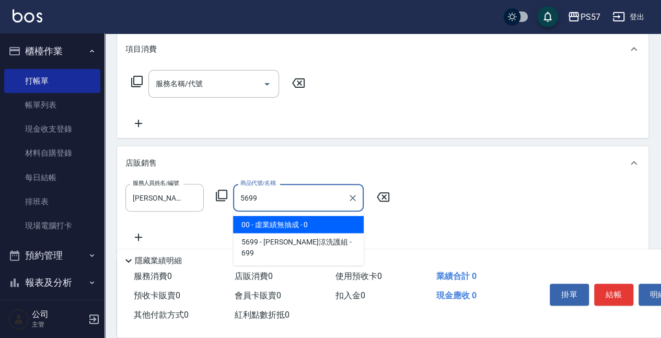
type input "[PERSON_NAME]涼洗護組"
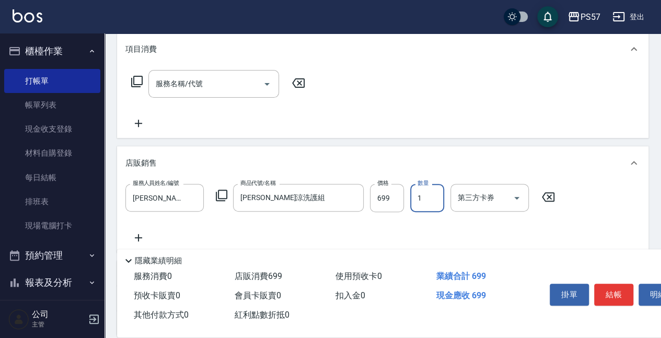
type input "3"
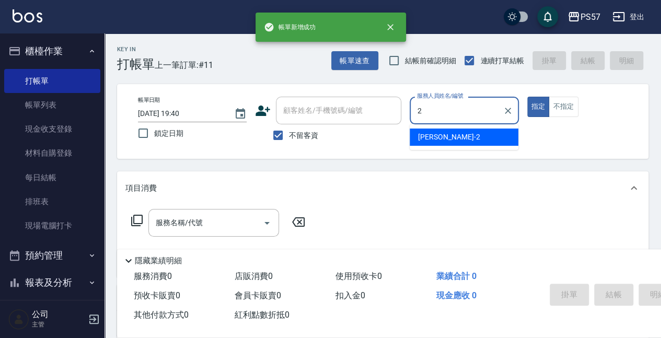
type input "[PERSON_NAME]-2"
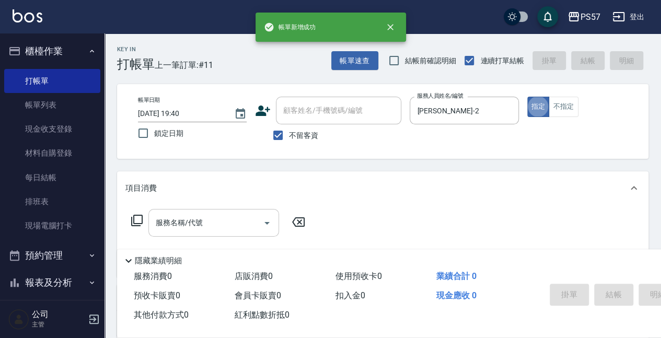
click at [179, 212] on div "服務名稱/代號" at bounding box center [214, 223] width 131 height 28
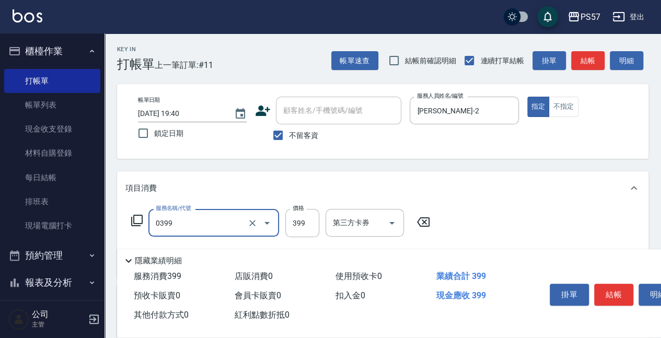
type input "SPA399(0399)"
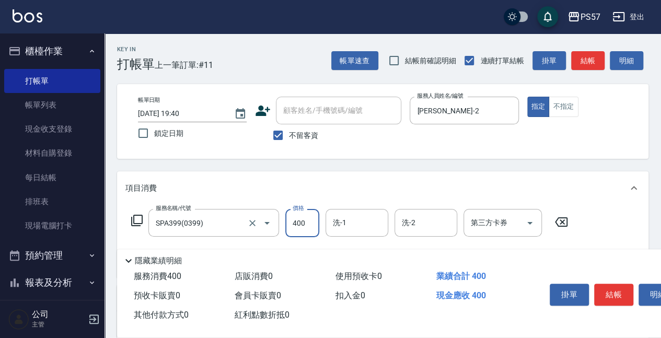
type input "400"
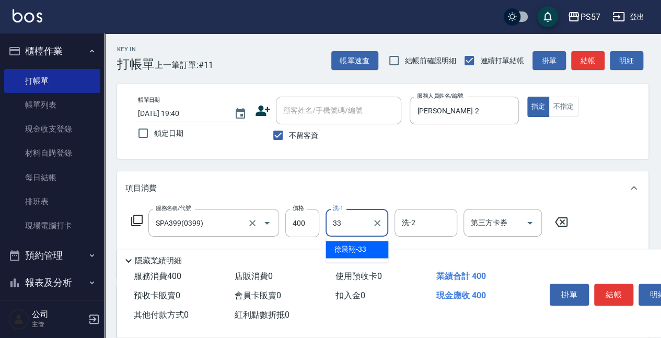
type input "[PERSON_NAME]-33"
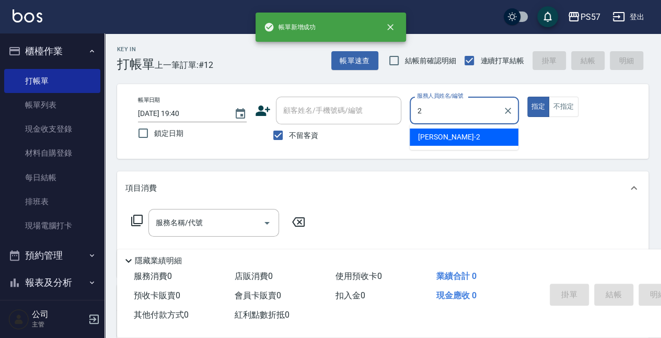
type input "[PERSON_NAME]-2"
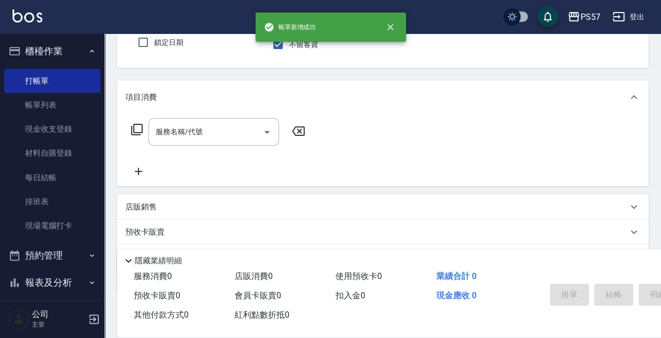
scroll to position [105, 0]
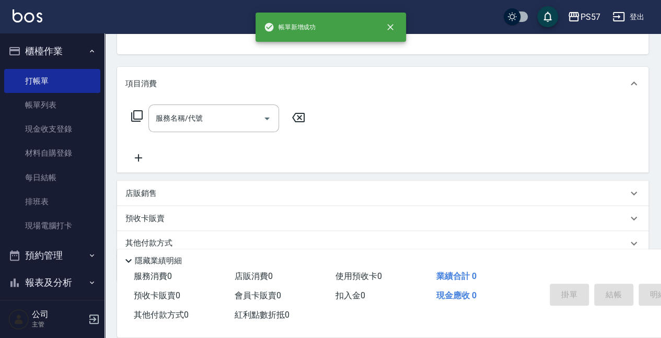
click at [130, 201] on div "店販銷售" at bounding box center [383, 193] width 532 height 25
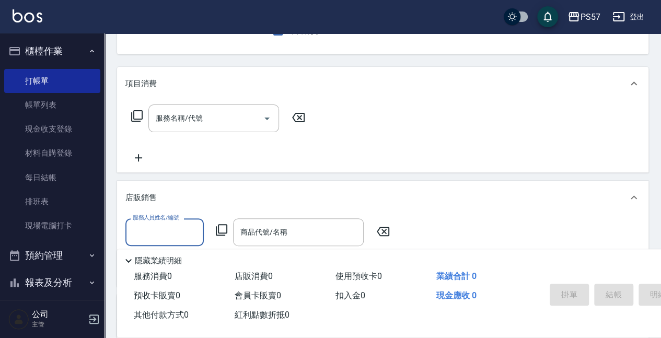
scroll to position [0, 0]
type input "[PERSON_NAME]-2"
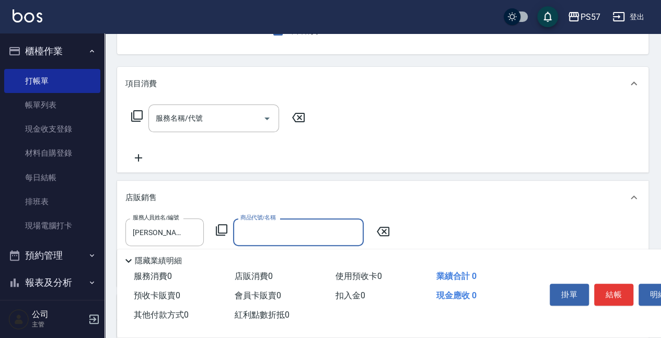
click at [238, 238] on input "商品代號/名稱" at bounding box center [298, 232] width 121 height 18
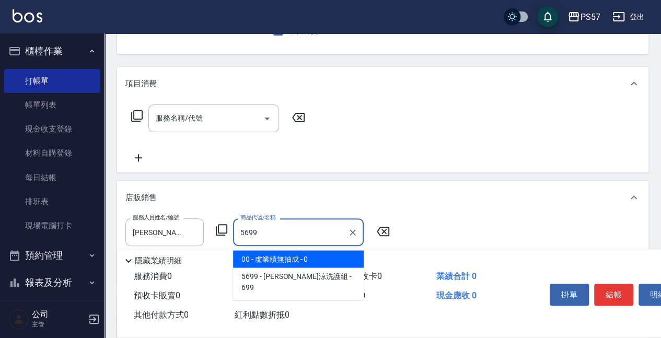
type input "[PERSON_NAME]涼洗護組"
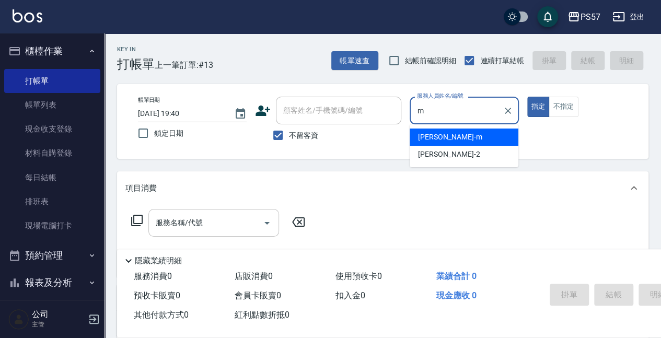
type input "[PERSON_NAME]-m"
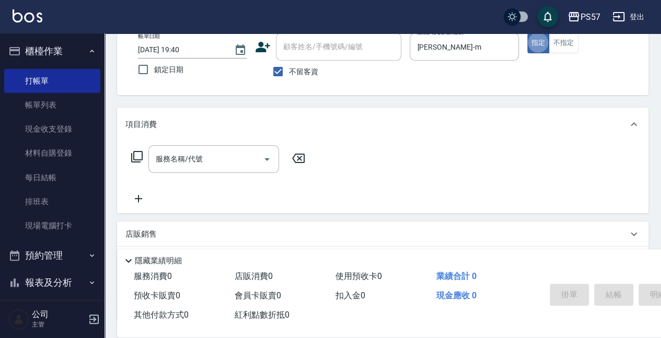
scroll to position [70, 0]
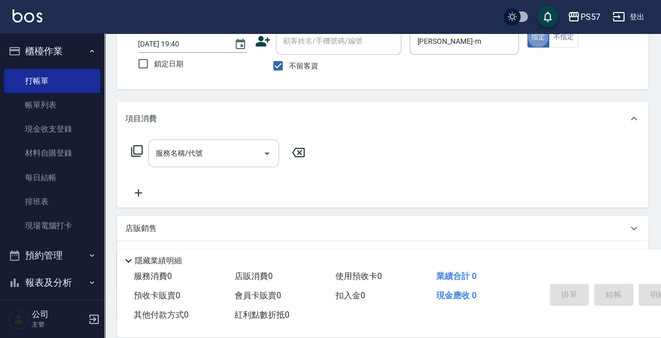
click at [170, 159] on input "服務名稱/代號" at bounding box center [206, 153] width 106 height 18
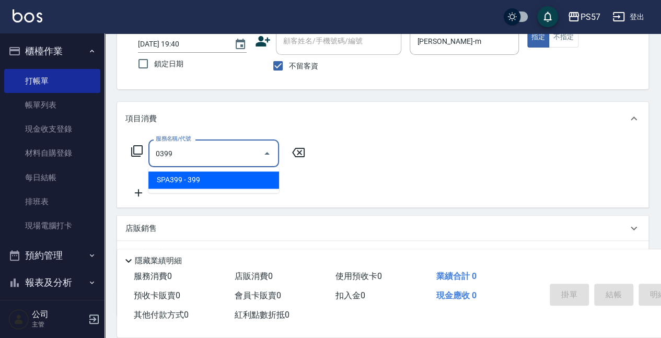
type input "SPA399(0399)"
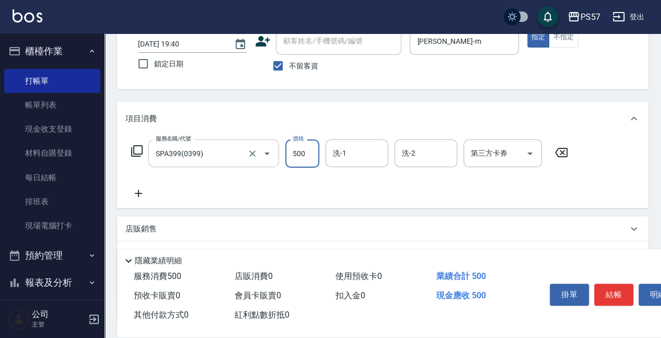
type input "500"
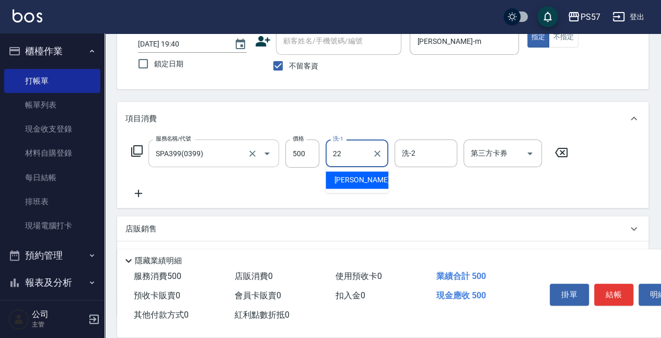
type input "[PERSON_NAME]-22"
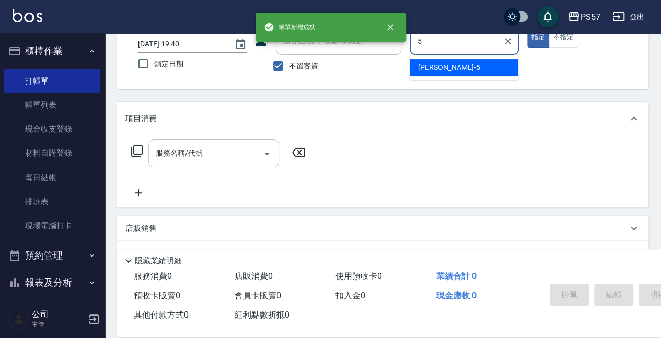
type input "[PERSON_NAME]5"
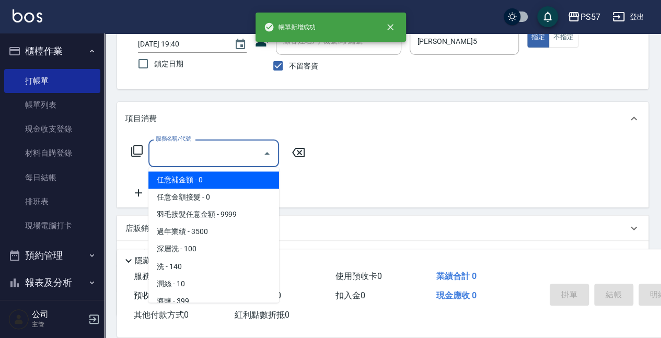
click at [175, 161] on input "服務名稱/代號" at bounding box center [206, 153] width 106 height 18
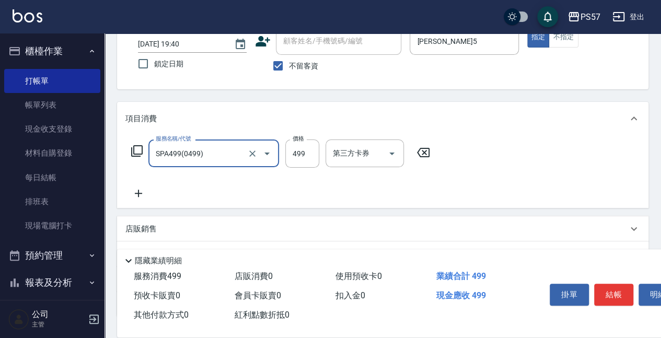
type input "SPA499(0499)"
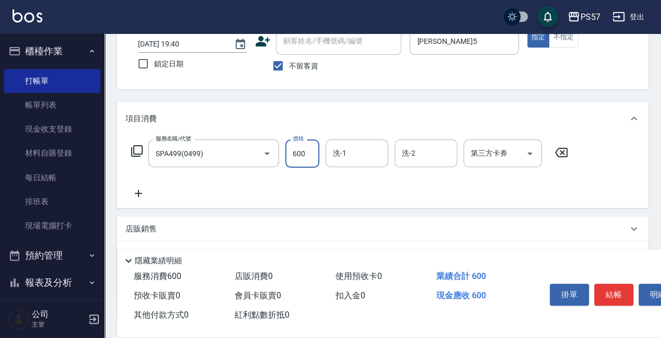
type input "600"
click at [140, 186] on div "服務名稱/代號 SPA499(0499) 服務名稱/代號 價格 600 價格 洗-1 洗-1 洗-2 洗-2 第三方卡券 第三方卡券" at bounding box center [349, 170] width 449 height 60
click at [159, 195] on div "服務名稱/代號 SPA499(0499) 服務名稱/代號 價格 600 價格 洗-1 洗-1 洗-2 洗-2 第三方卡券 第三方卡券" at bounding box center [349, 170] width 449 height 60
click at [146, 195] on icon at bounding box center [138, 193] width 26 height 13
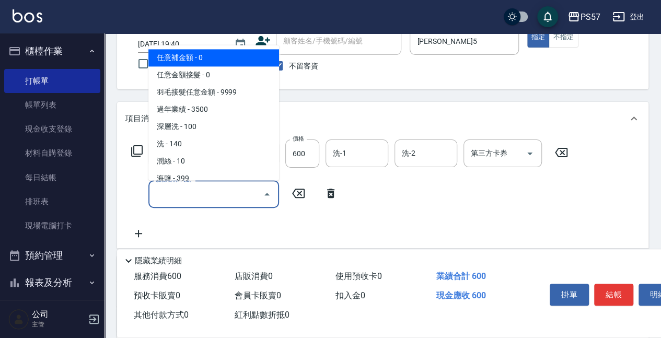
click at [156, 195] on input "服務名稱/代號" at bounding box center [206, 194] width 106 height 18
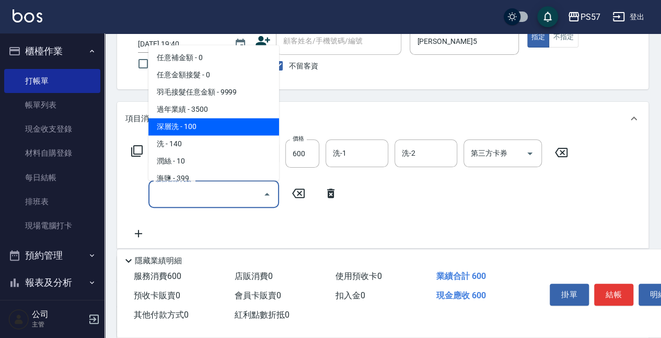
click at [199, 130] on span "深層洗 - 100" at bounding box center [214, 127] width 131 height 17
type input "深層洗(100)"
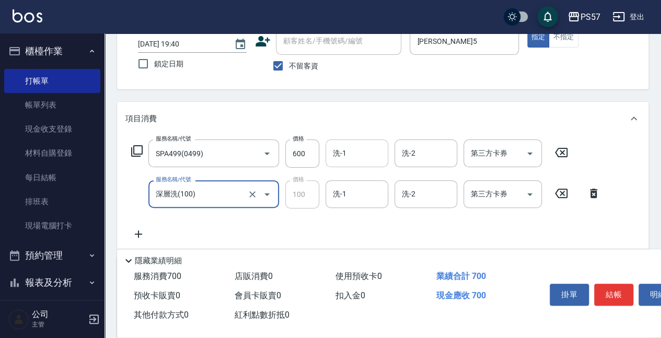
click at [345, 163] on div "洗-1" at bounding box center [357, 154] width 63 height 28
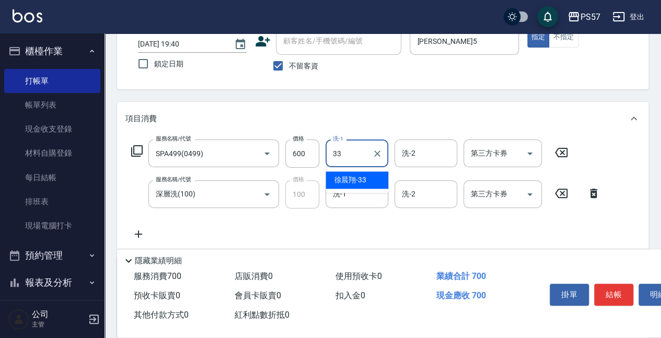
type input "[PERSON_NAME]-33"
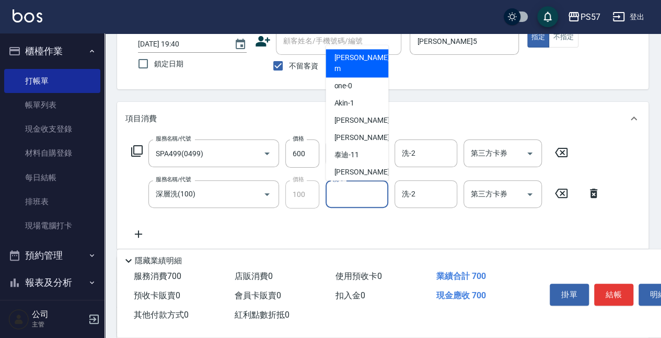
click at [339, 192] on input "洗-1" at bounding box center [356, 194] width 53 height 18
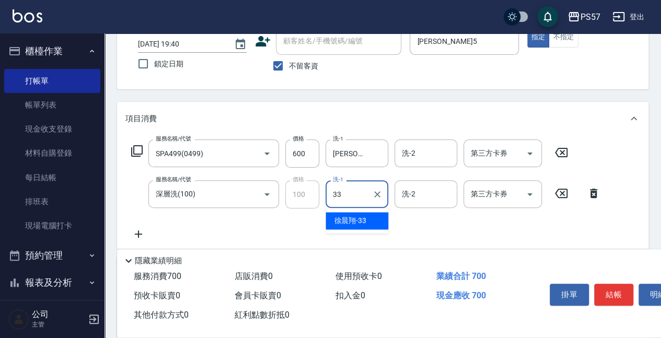
type input "[PERSON_NAME]-33"
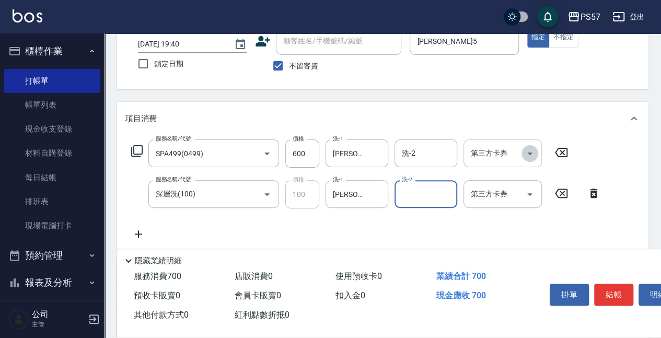
click at [534, 152] on icon "Open" at bounding box center [530, 153] width 13 height 13
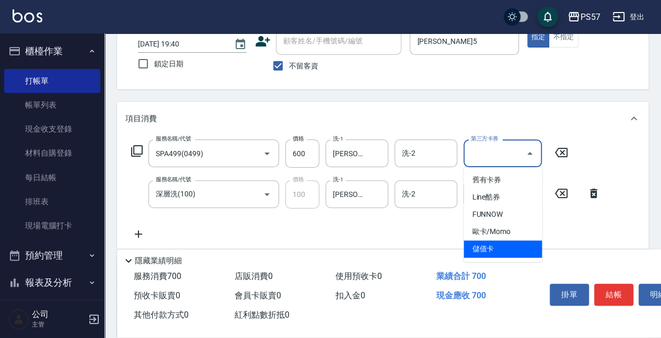
click at [531, 244] on span "儲值卡" at bounding box center [503, 249] width 78 height 17
type input "儲值卡"
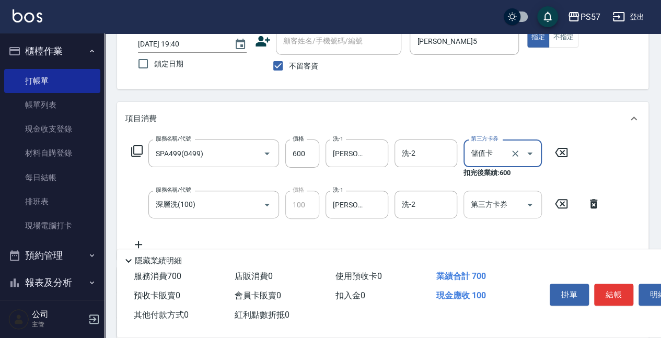
click at [525, 207] on icon "Open" at bounding box center [530, 205] width 13 height 13
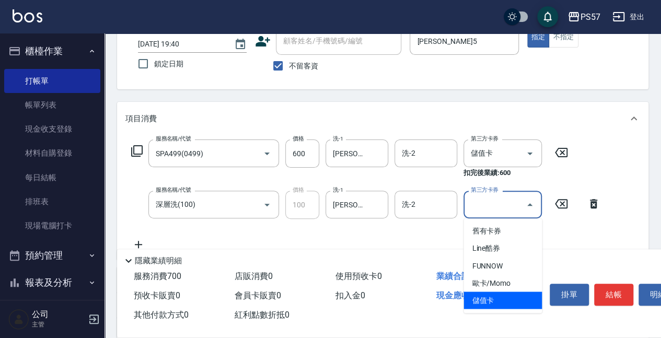
click at [534, 295] on span "儲值卡" at bounding box center [503, 300] width 78 height 17
type input "儲值卡"
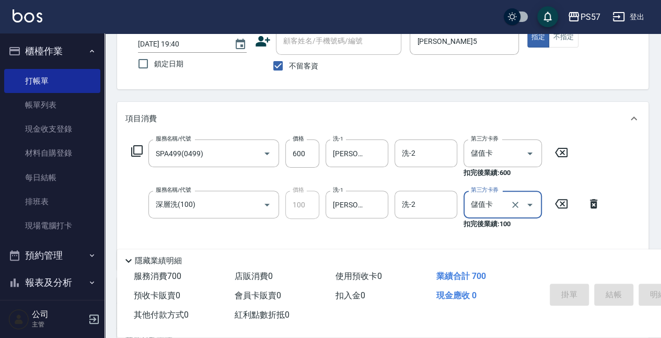
type input "[DATE] 19:41"
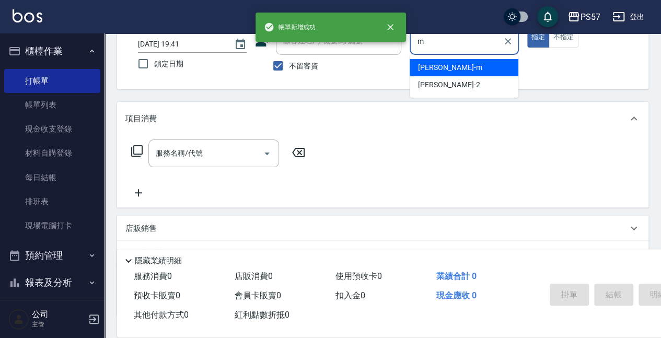
type input "[PERSON_NAME]-m"
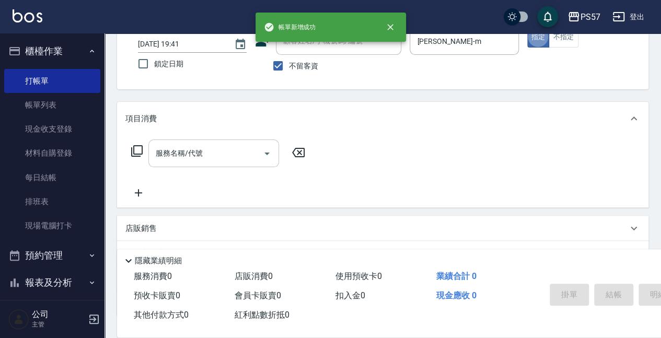
click at [188, 159] on input "服務名稱/代號" at bounding box center [206, 153] width 106 height 18
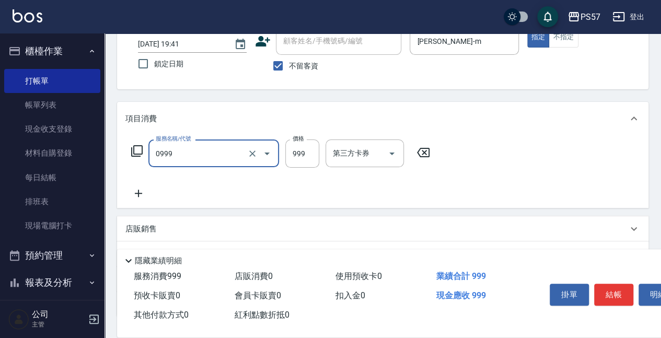
type input "SPA999(0999)"
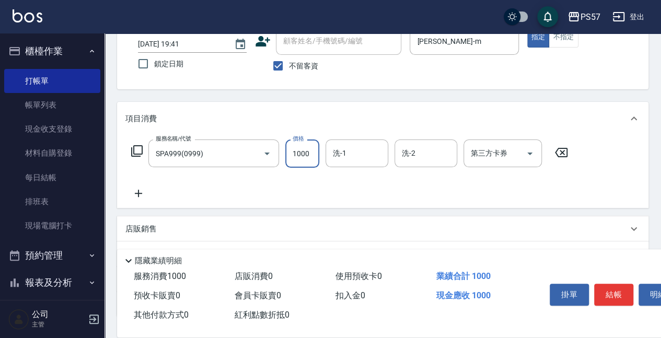
type input "1000"
click at [146, 196] on icon at bounding box center [138, 193] width 26 height 13
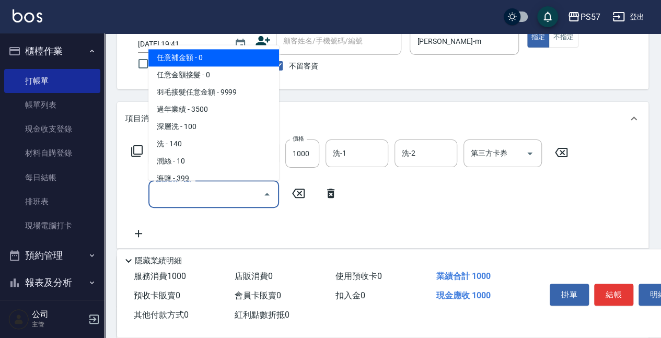
click at [171, 196] on input "服務名稱/代號" at bounding box center [206, 194] width 106 height 18
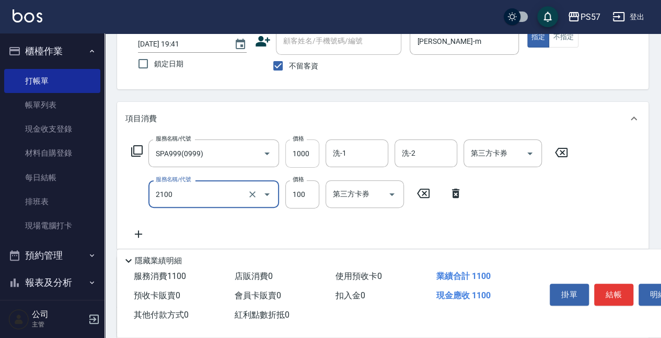
type input "剪髮100(2100)"
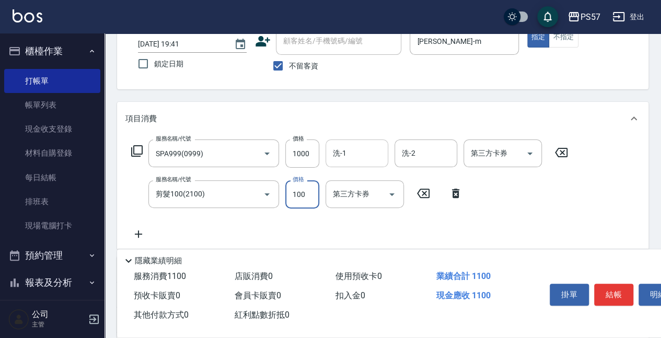
click at [350, 151] on input "洗-1" at bounding box center [356, 153] width 53 height 18
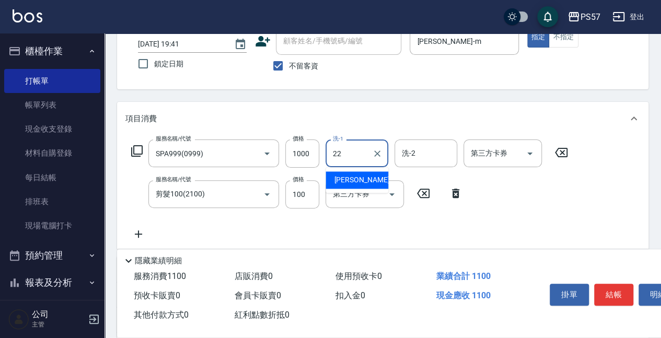
type input "[PERSON_NAME]-22"
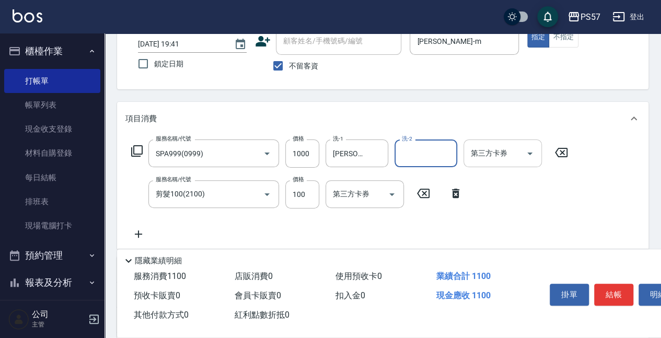
click at [492, 146] on div "第三方卡券 第三方卡券" at bounding box center [503, 154] width 78 height 28
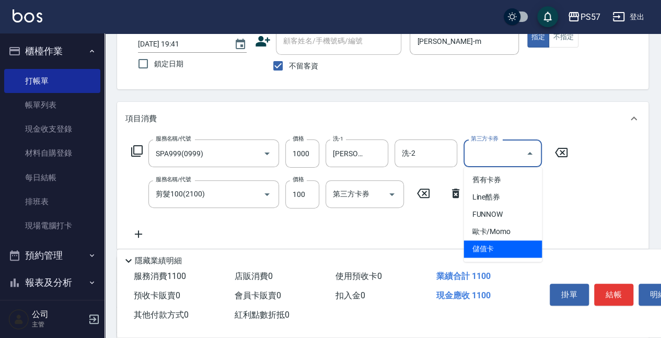
click at [514, 247] on span "儲值卡" at bounding box center [503, 249] width 78 height 17
type input "儲值卡"
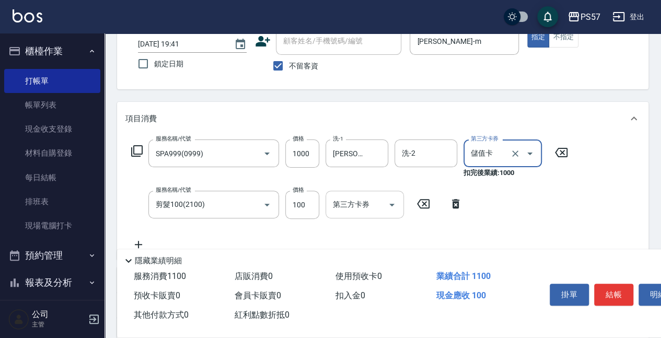
click at [353, 211] on input "第三方卡券" at bounding box center [356, 205] width 53 height 18
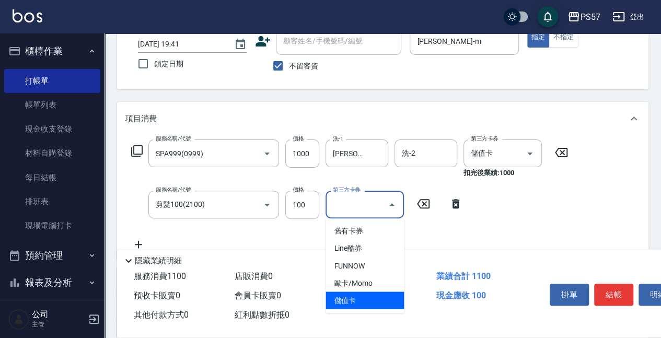
click at [376, 303] on span "儲值卡" at bounding box center [365, 300] width 78 height 17
type input "儲值卡"
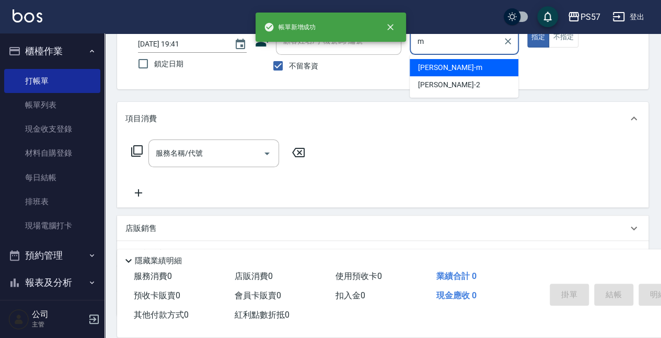
type input "[PERSON_NAME]-m"
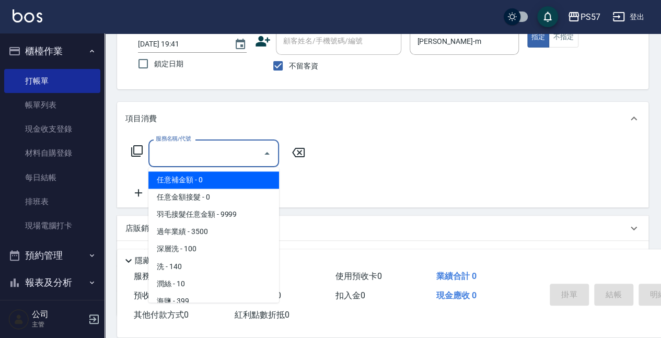
click at [196, 155] on input "服務名稱/代號" at bounding box center [206, 153] width 106 height 18
type input "0"
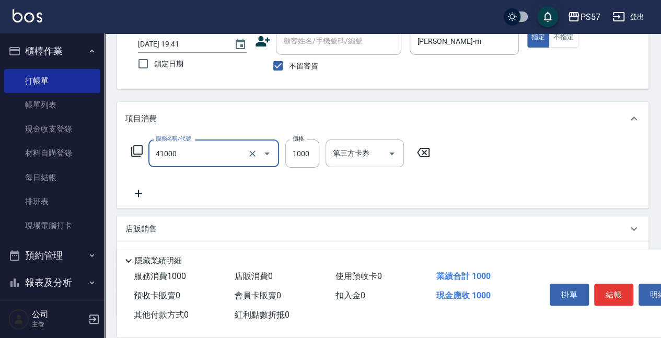
type input "任義金額燙髮(41000)"
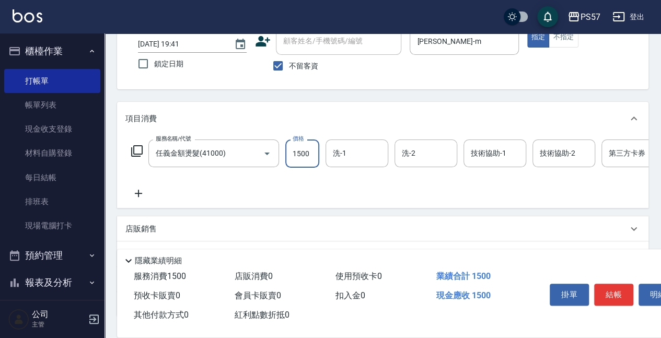
type input "1500"
click at [140, 193] on icon at bounding box center [138, 193] width 7 height 7
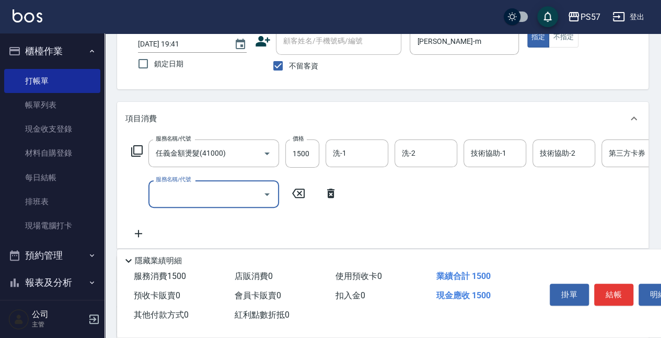
click at [215, 192] on input "服務名稱/代號" at bounding box center [206, 194] width 106 height 18
type input "SPA499(0499)"
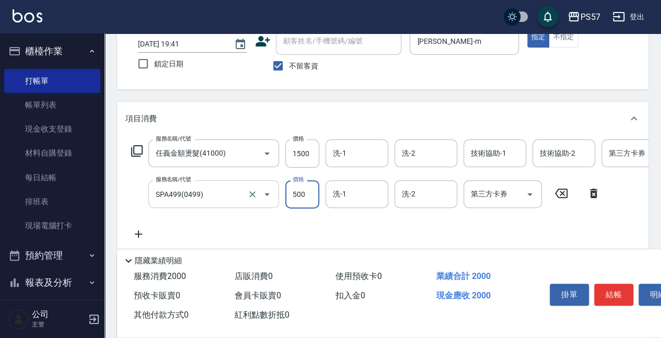
type input "500"
click at [142, 234] on icon at bounding box center [138, 234] width 7 height 7
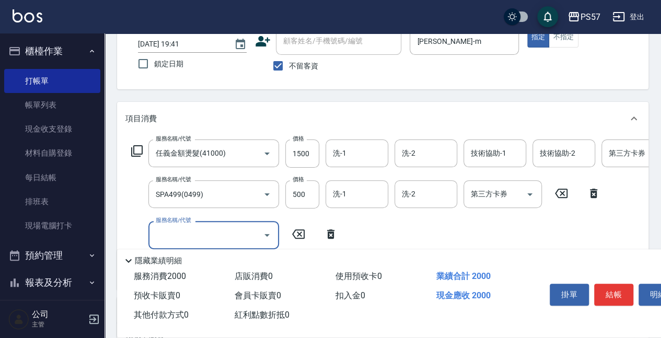
click at [188, 243] on input "服務名稱/代號" at bounding box center [206, 235] width 106 height 18
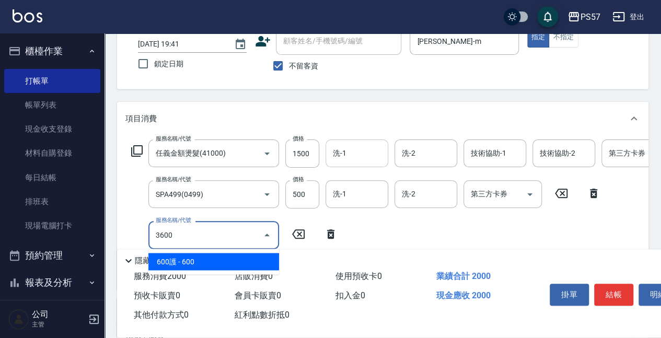
type input "600護(3600)"
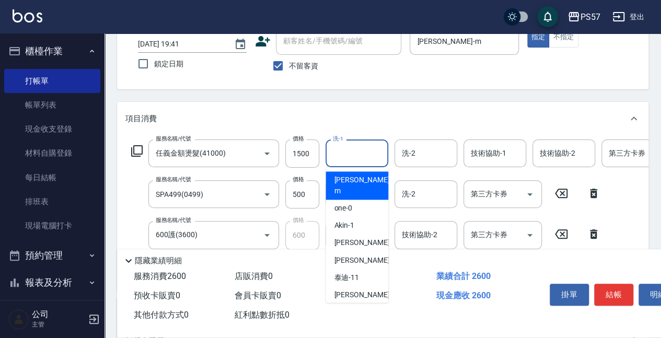
click at [351, 159] on input "洗-1" at bounding box center [356, 153] width 53 height 18
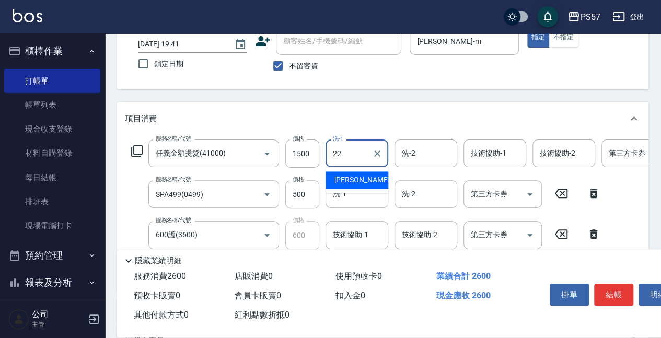
type input "[PERSON_NAME]-22"
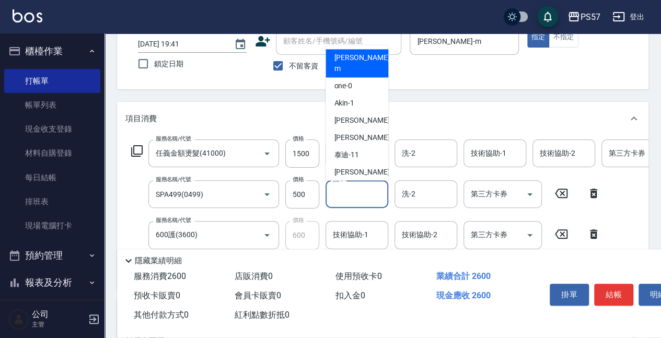
click at [356, 189] on input "洗-1" at bounding box center [356, 194] width 53 height 18
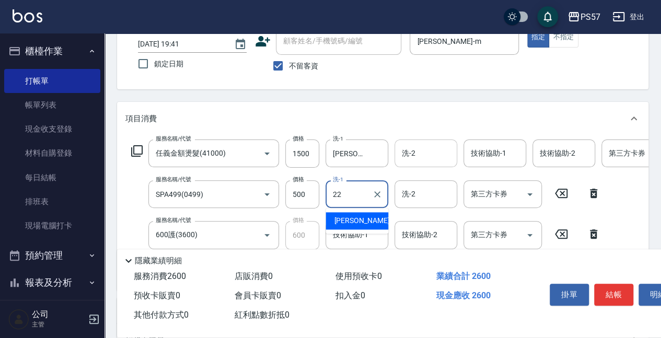
type input "[PERSON_NAME]-22"
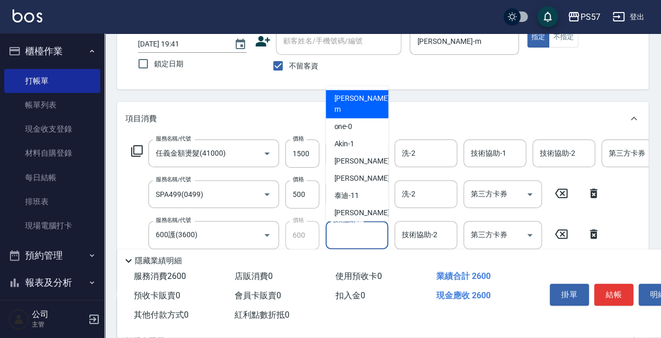
click at [369, 239] on input "技術協助-1" at bounding box center [356, 235] width 53 height 18
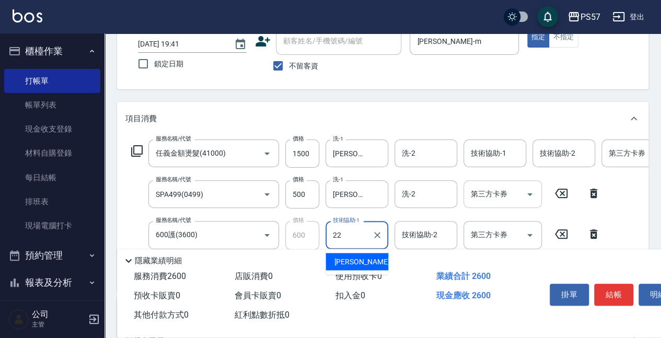
type input "[PERSON_NAME]-22"
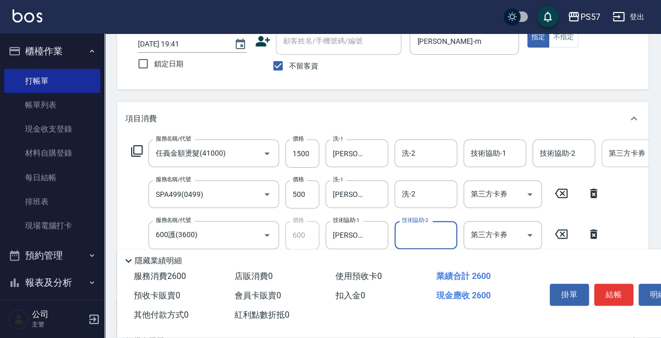
click at [622, 160] on input "第三方卡券" at bounding box center [633, 153] width 53 height 18
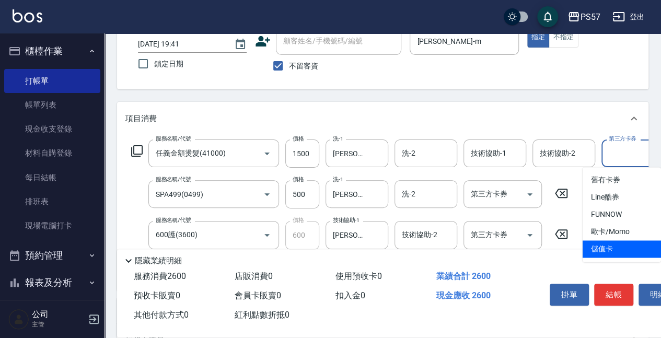
click at [622, 247] on span "儲值卡" at bounding box center [622, 249] width 78 height 17
type input "儲值卡"
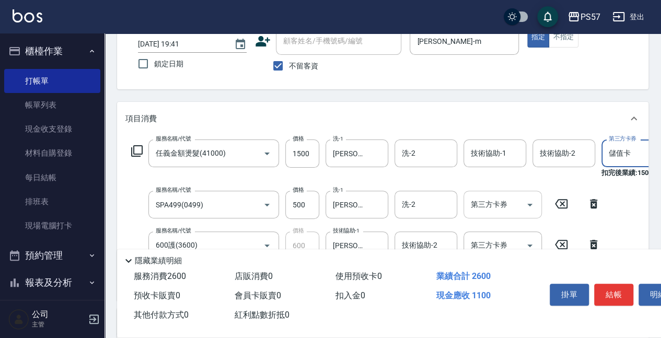
click at [476, 203] on input "第三方卡券" at bounding box center [495, 205] width 53 height 18
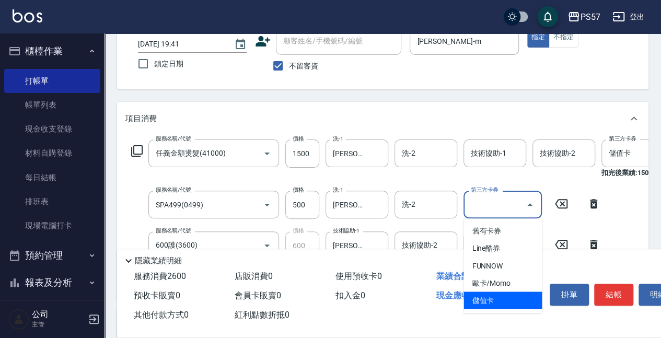
click at [486, 298] on span "儲值卡" at bounding box center [503, 300] width 78 height 17
type input "儲值卡"
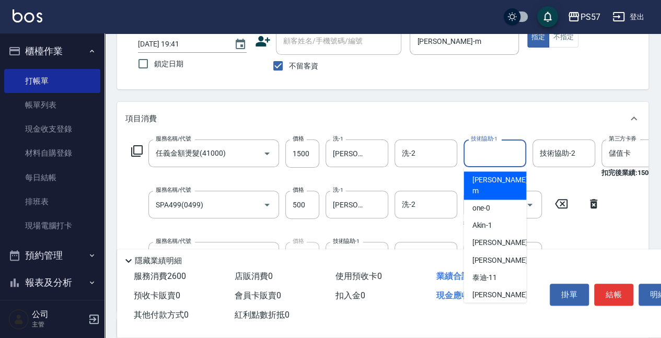
click at [484, 148] on input "技術協助-1" at bounding box center [495, 153] width 53 height 18
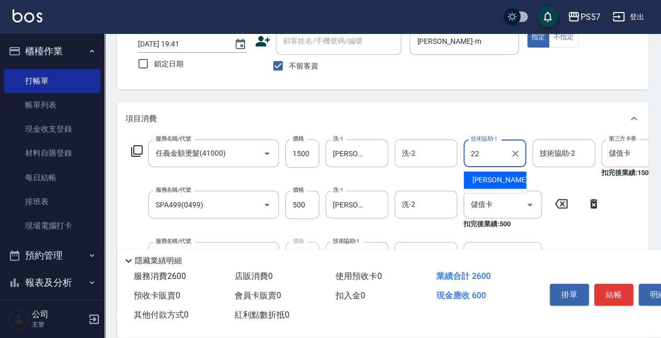
type input "[PERSON_NAME]-22"
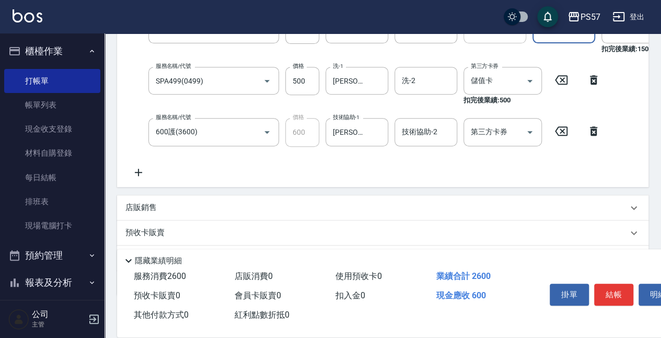
scroll to position [209, 0]
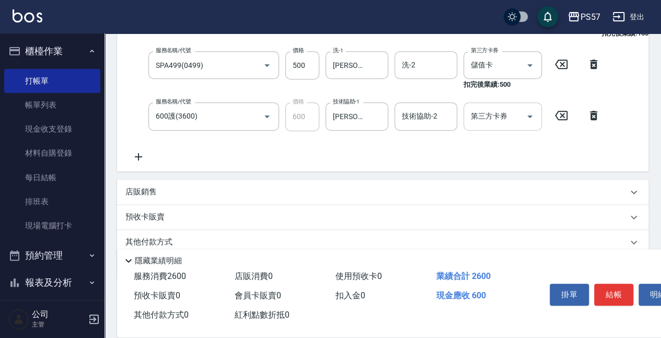
click at [518, 122] on input "第三方卡券" at bounding box center [495, 116] width 53 height 18
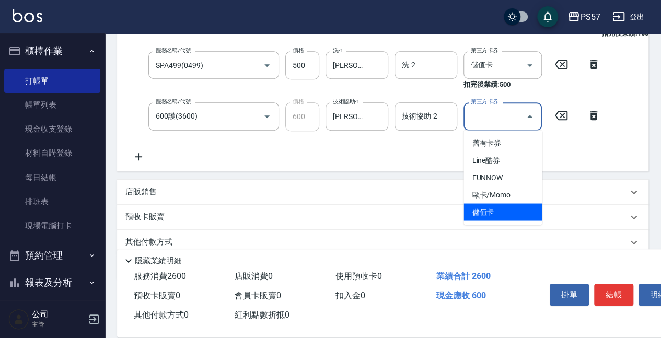
click at [511, 208] on span "儲值卡" at bounding box center [503, 211] width 78 height 17
type input "儲值卡"
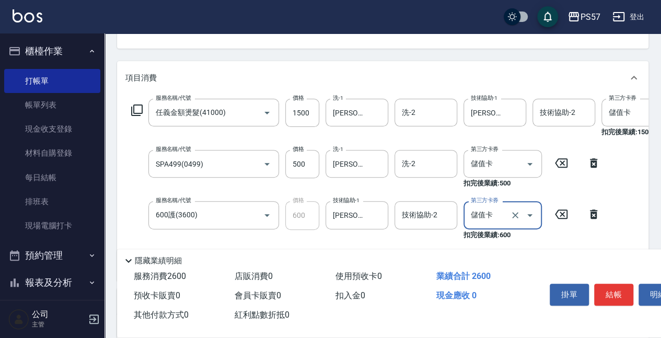
scroll to position [105, 0]
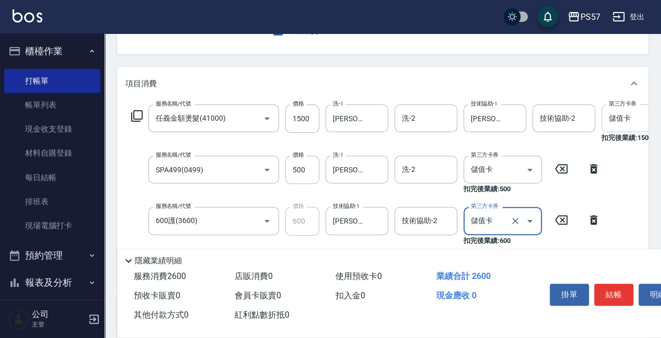
click at [616, 108] on div "儲值卡 第三方卡券" at bounding box center [641, 119] width 78 height 28
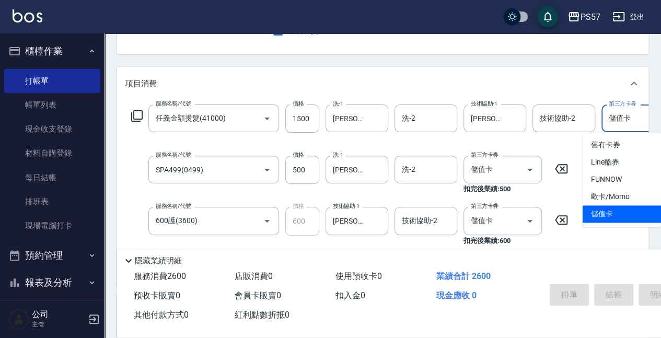
type input "[DATE] 19:42"
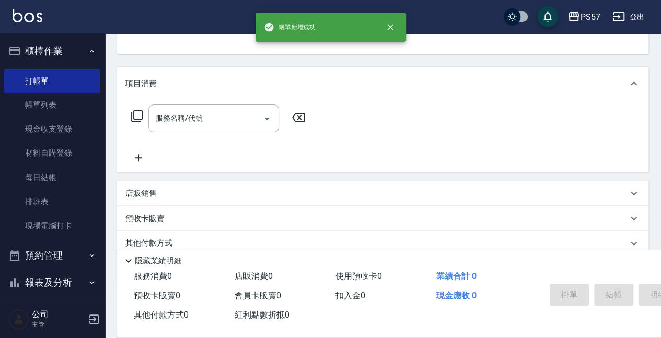
scroll to position [101, 0]
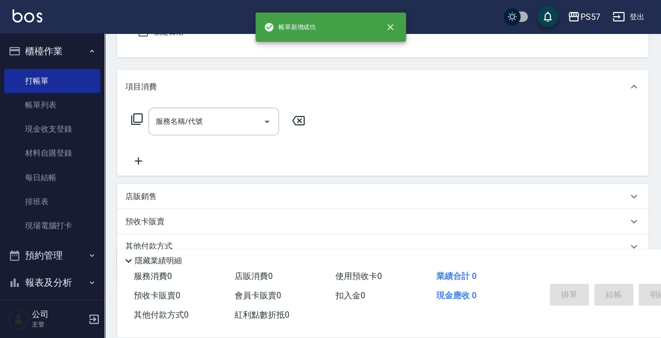
type input "[PERSON_NAME]-2"
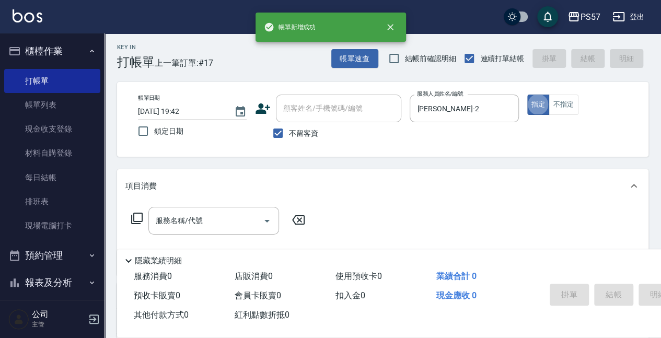
scroll to position [0, 0]
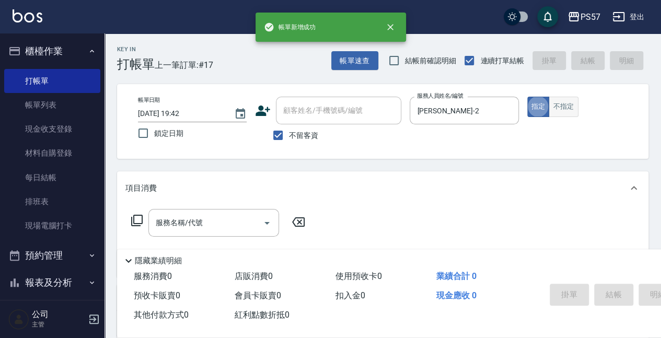
click at [573, 105] on button "不指定" at bounding box center [563, 107] width 29 height 20
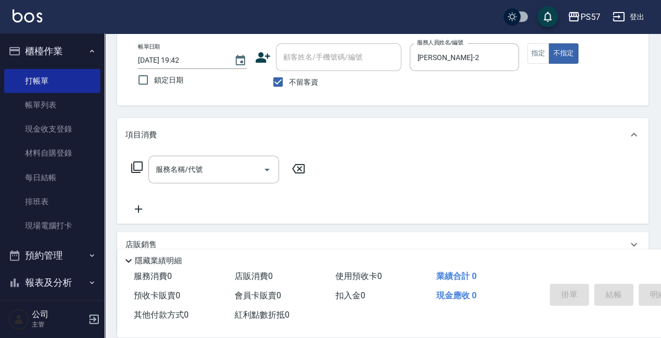
scroll to position [139, 0]
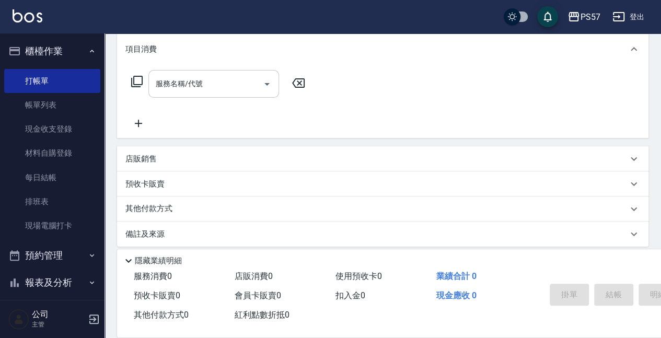
click at [170, 83] on input "服務名稱/代號" at bounding box center [206, 84] width 106 height 18
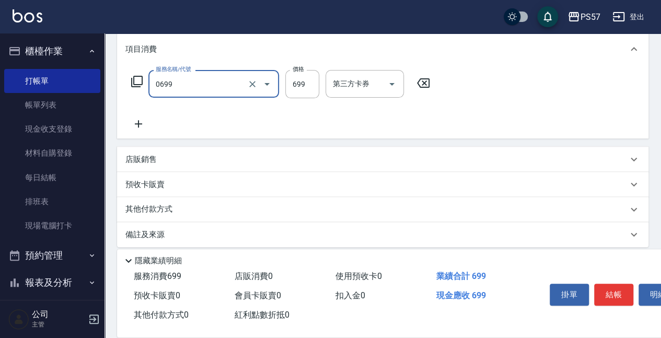
type input "SPA699(0699)"
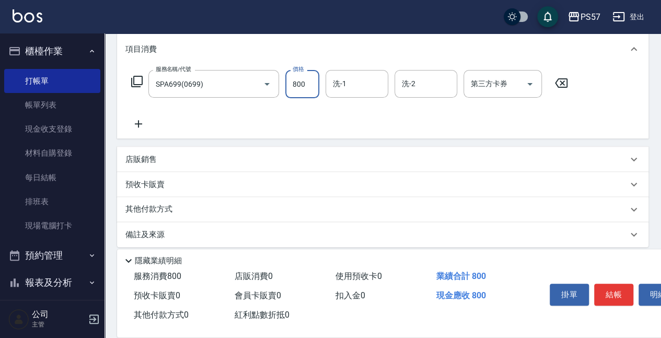
type input "800"
click at [138, 124] on icon at bounding box center [138, 123] width 7 height 7
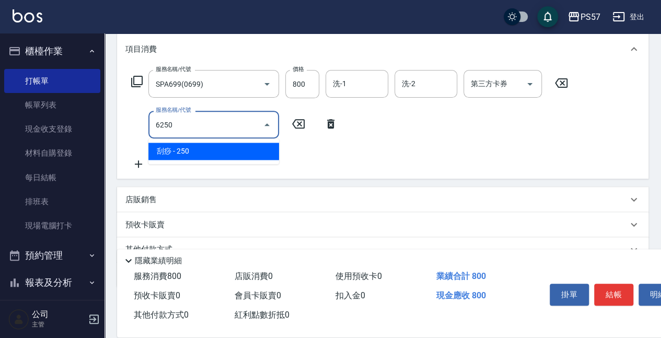
type input "刮痧(6250)"
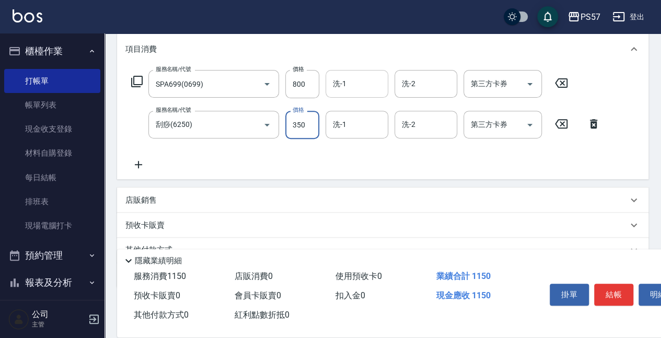
type input "350"
click at [368, 81] on input "洗-1" at bounding box center [356, 84] width 53 height 18
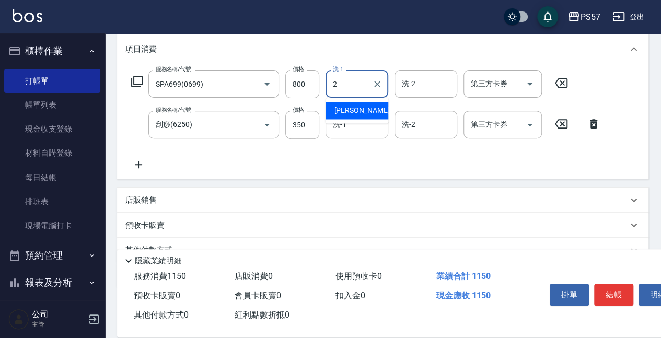
type input "[PERSON_NAME]-2"
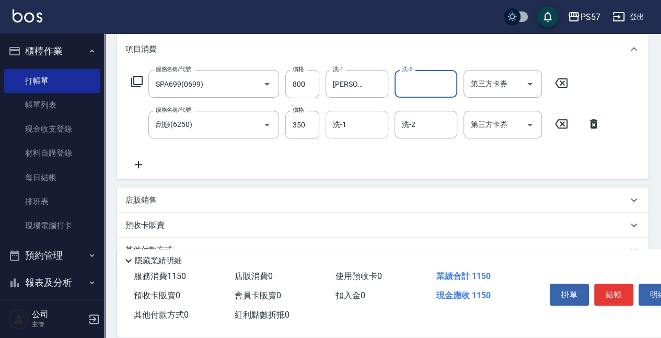
click at [350, 133] on input "洗-1" at bounding box center [356, 125] width 53 height 18
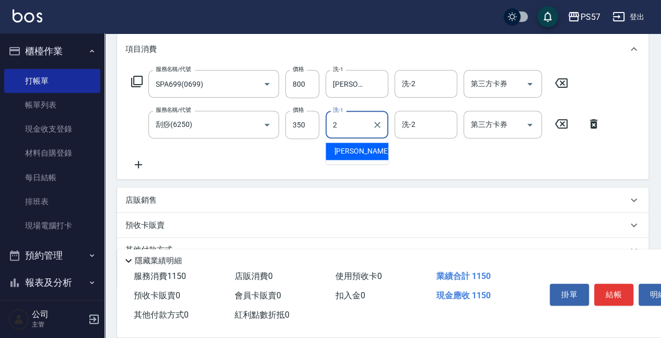
type input "[PERSON_NAME]-2"
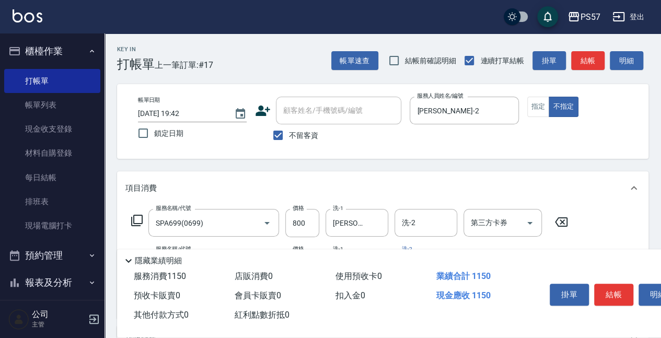
scroll to position [0, 0]
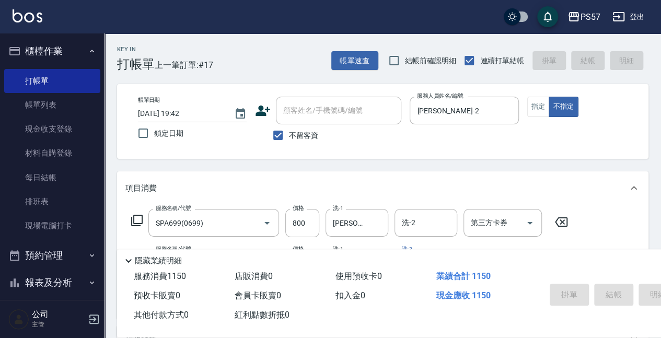
type input "[DATE] 19:43"
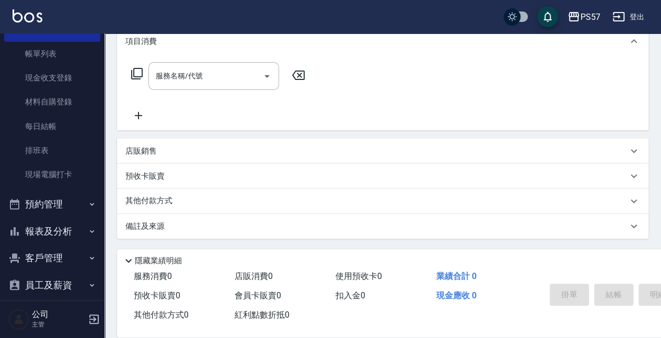
scroll to position [116, 0]
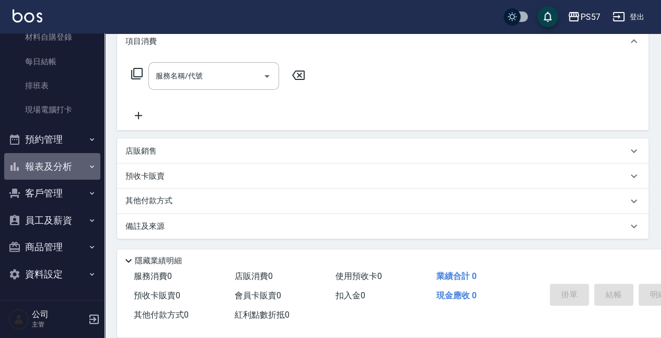
click at [58, 171] on button "報表及分析" at bounding box center [52, 166] width 96 height 27
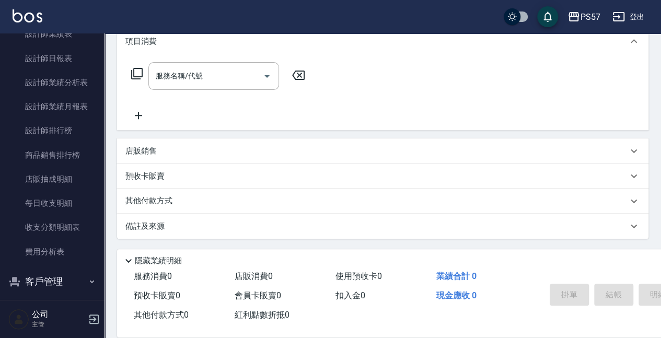
scroll to position [569, 0]
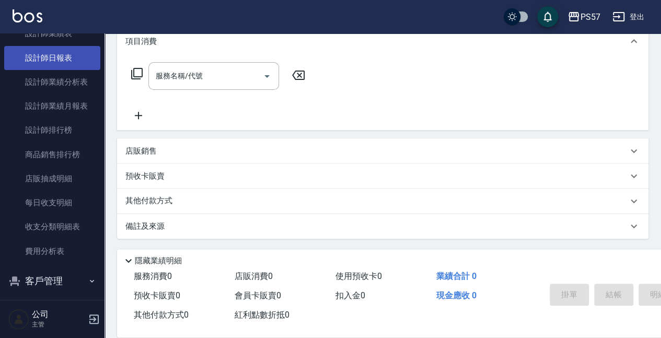
click at [60, 65] on link "設計師日報表" at bounding box center [52, 58] width 96 height 24
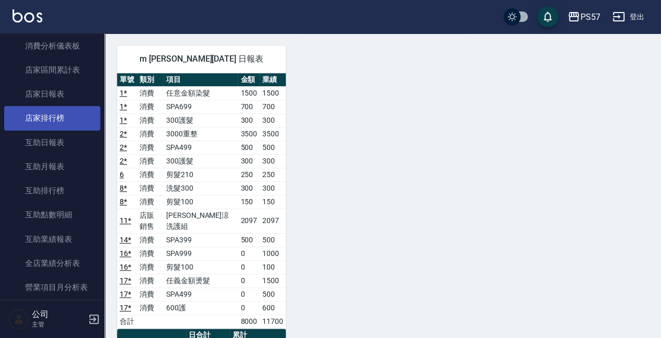
scroll to position [290, 0]
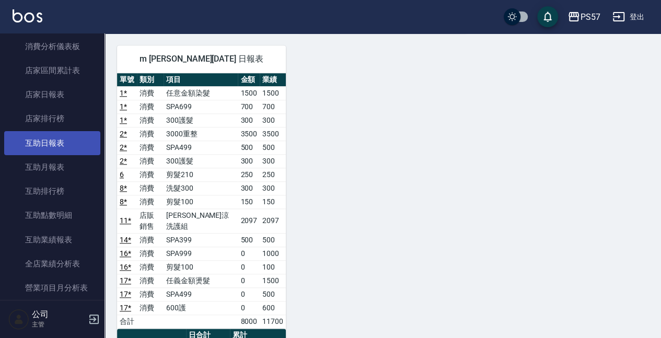
click at [54, 143] on link "互助日報表" at bounding box center [52, 143] width 96 height 24
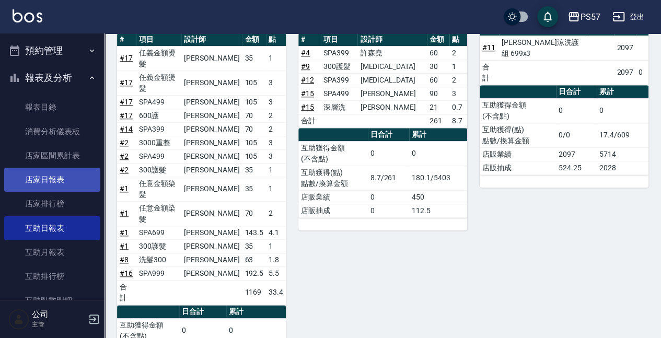
scroll to position [12, 0]
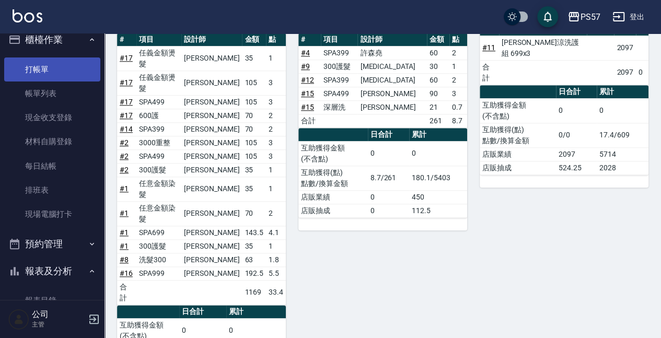
click at [43, 70] on link "打帳單" at bounding box center [52, 70] width 96 height 24
